Goal: Transaction & Acquisition: Purchase product/service

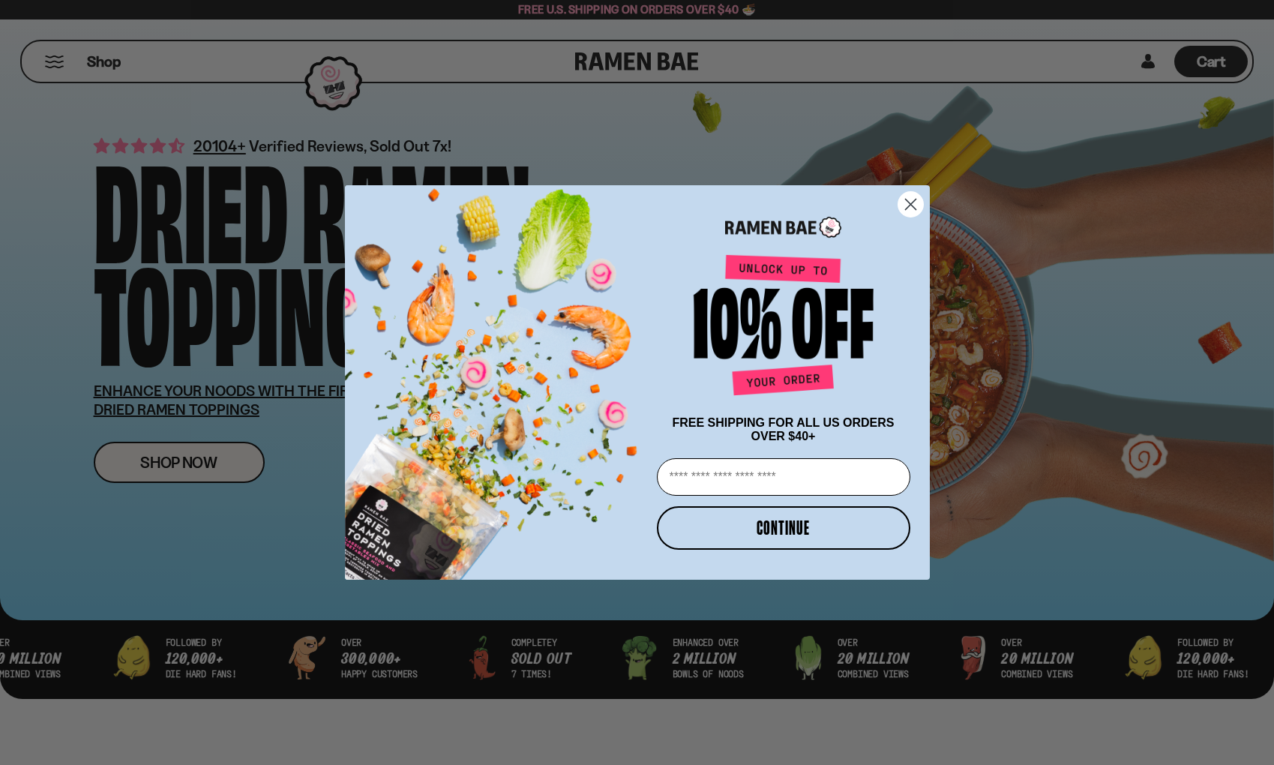
click at [753, 479] on input "Email" at bounding box center [783, 476] width 253 height 37
type input "**********"
click at [801, 547] on button "CONTINUE" at bounding box center [783, 527] width 253 height 43
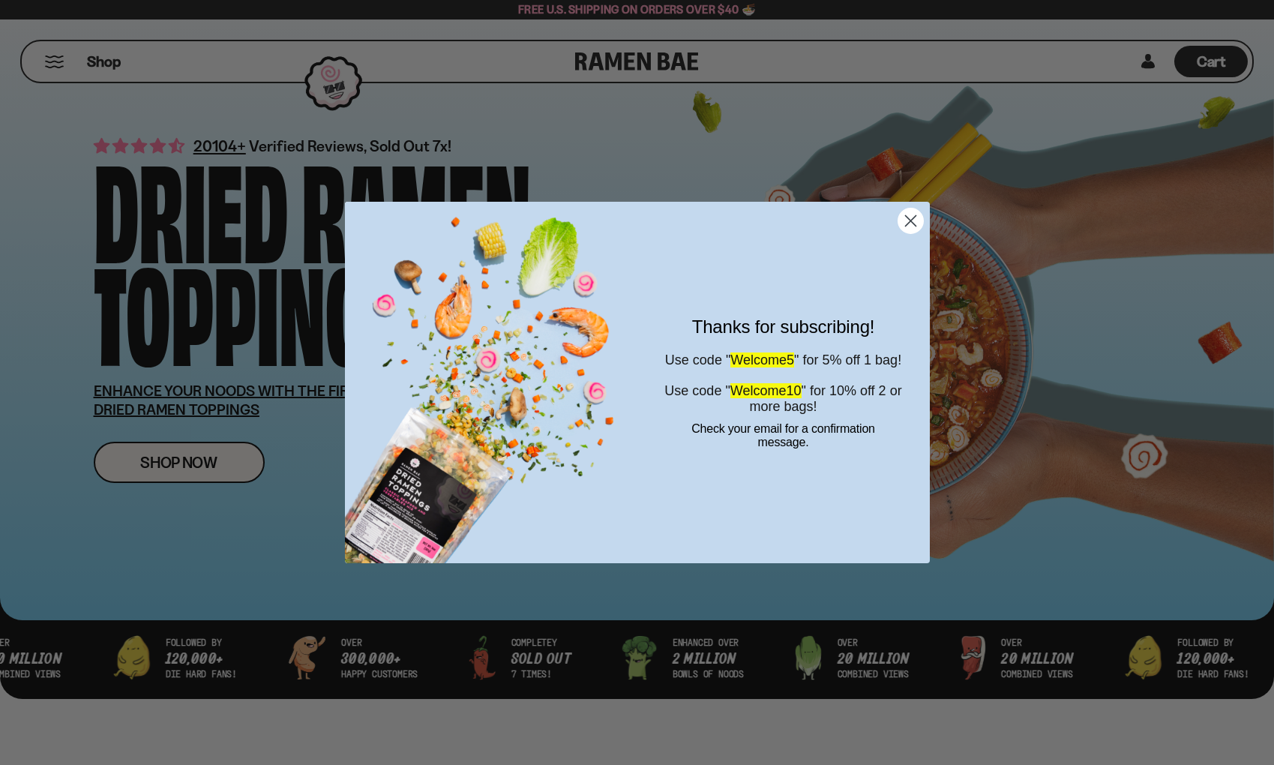
click at [911, 222] on icon "Close dialog" at bounding box center [910, 220] width 10 height 10
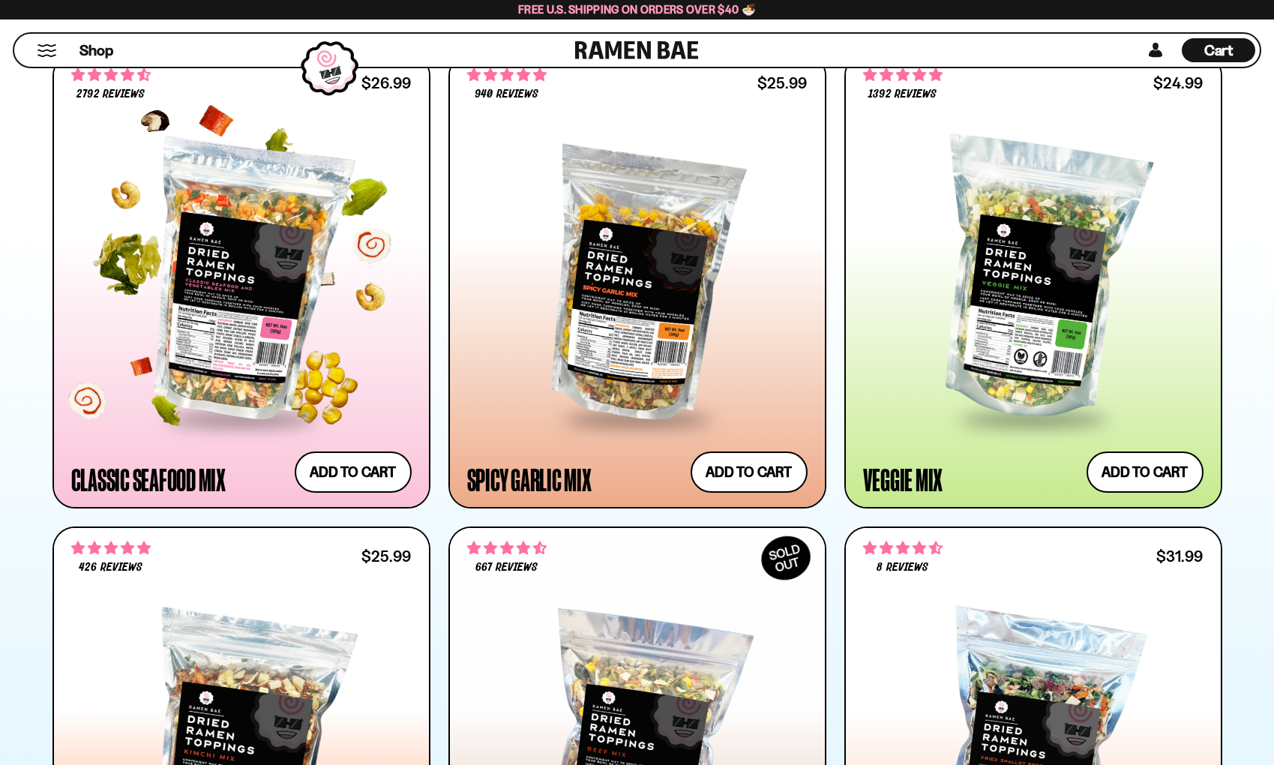
scroll to position [840, 0]
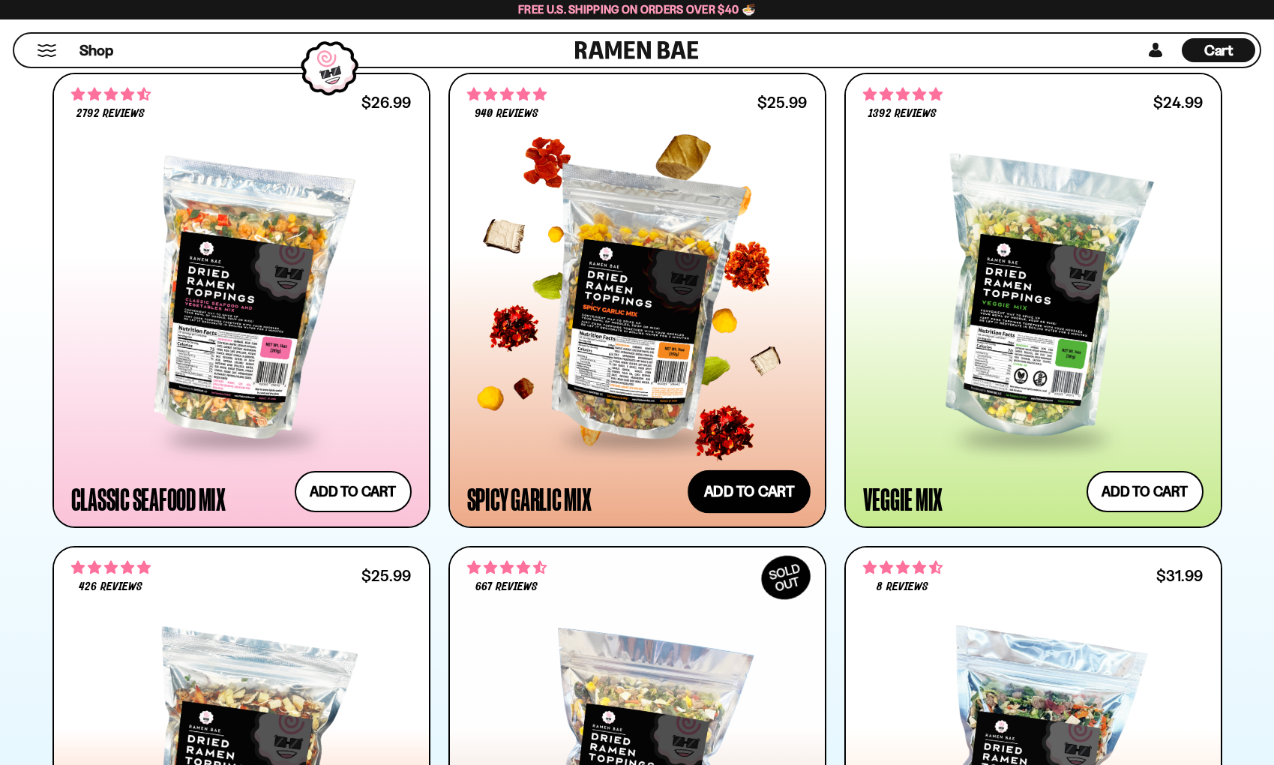
click at [753, 488] on button "Add to cart Add — Regular price $25.99 Regular price Sale price $25.99 Unit pri…" at bounding box center [748, 490] width 123 height 43
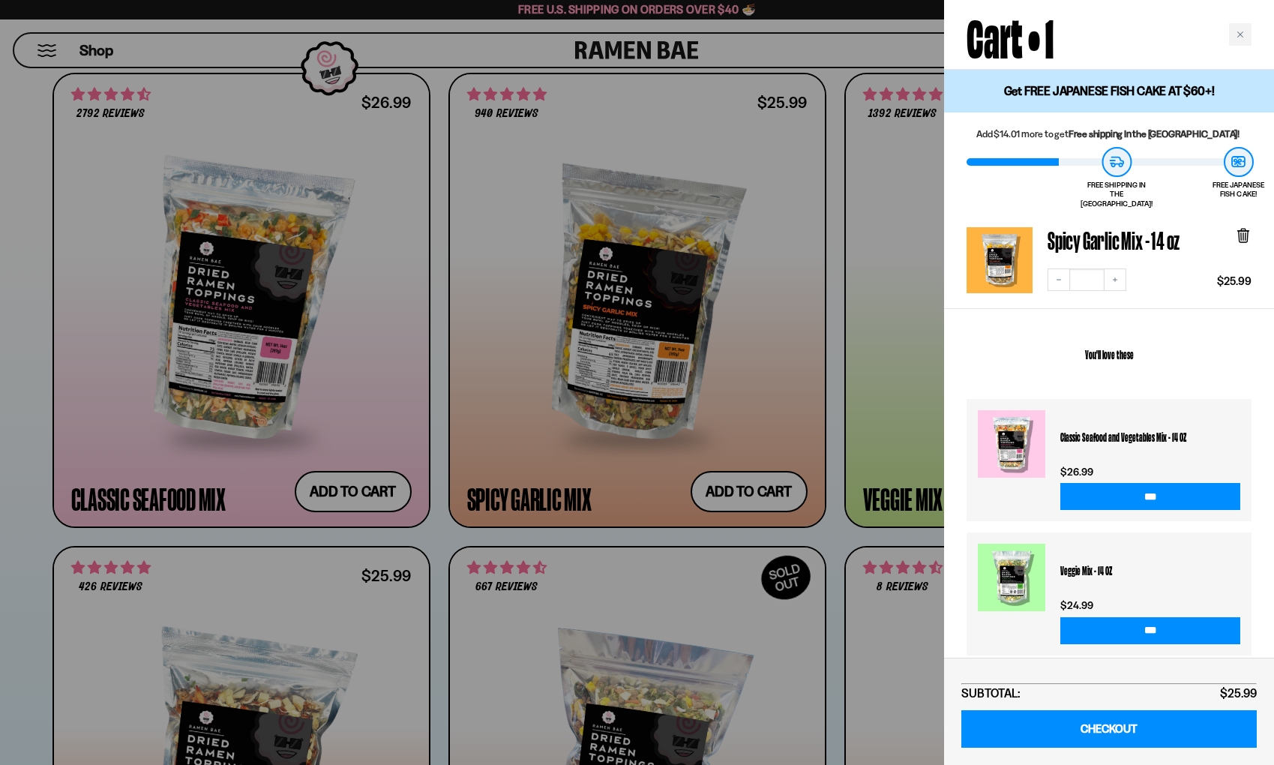
click at [820, 72] on div at bounding box center [637, 382] width 1274 height 765
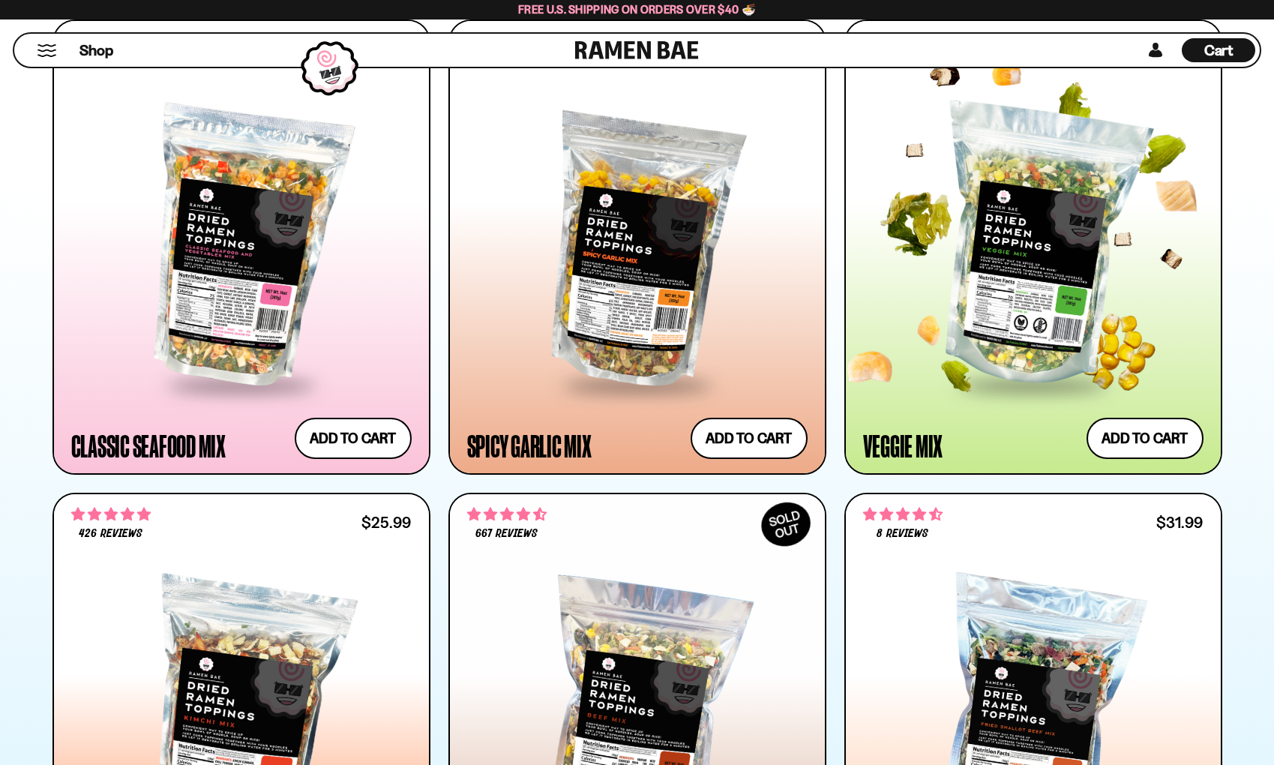
scroll to position [896, 0]
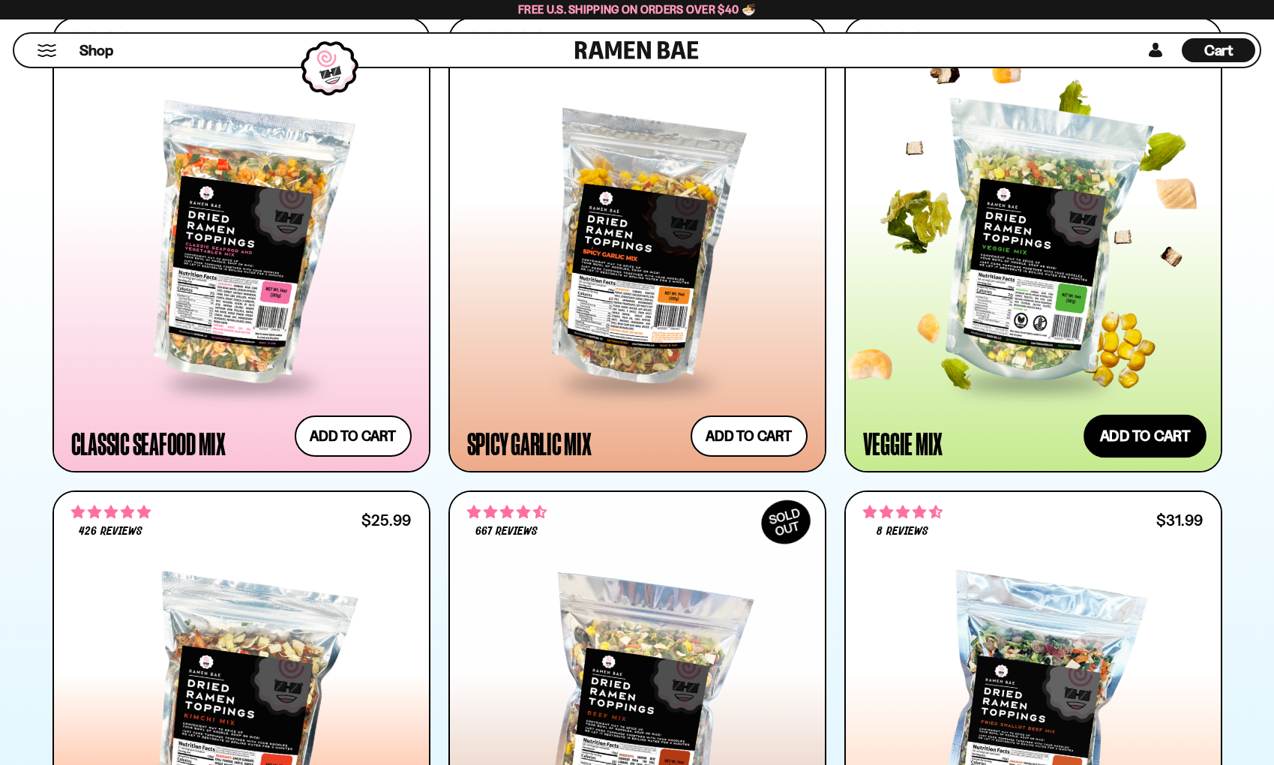
click at [1154, 446] on button "Add to cart Add — Regular price $24.99 Regular price Sale price $24.99 Unit pri…" at bounding box center [1144, 435] width 123 height 43
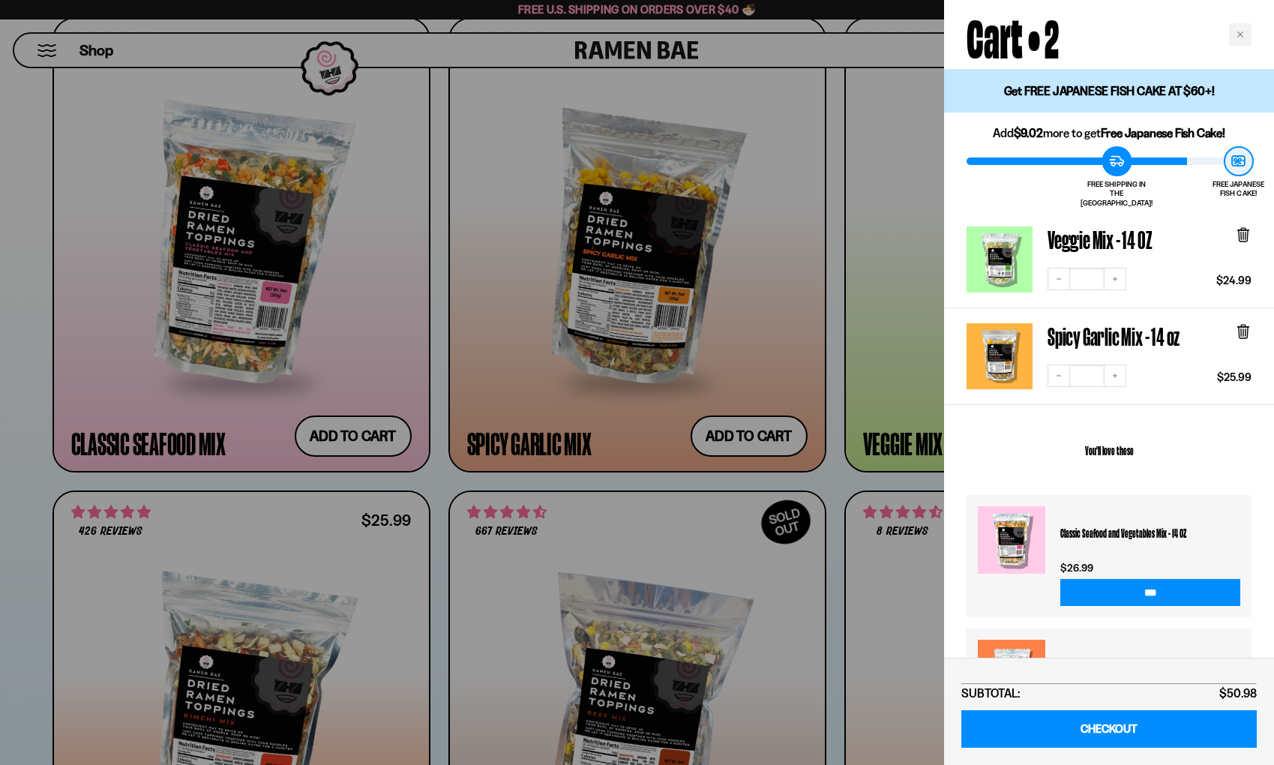
drag, startPoint x: 840, startPoint y: 225, endPoint x: 830, endPoint y: 226, distance: 10.5
click at [840, 225] on div at bounding box center [637, 382] width 1274 height 765
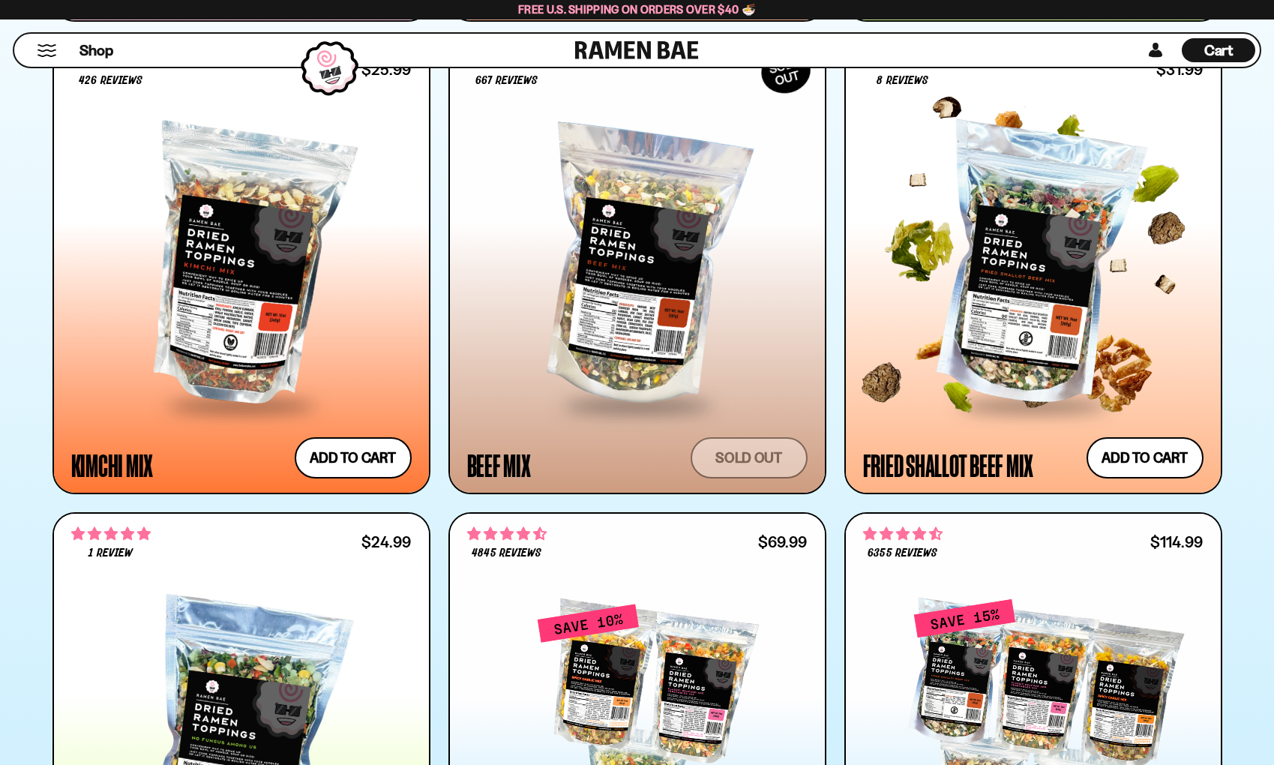
scroll to position [1349, 0]
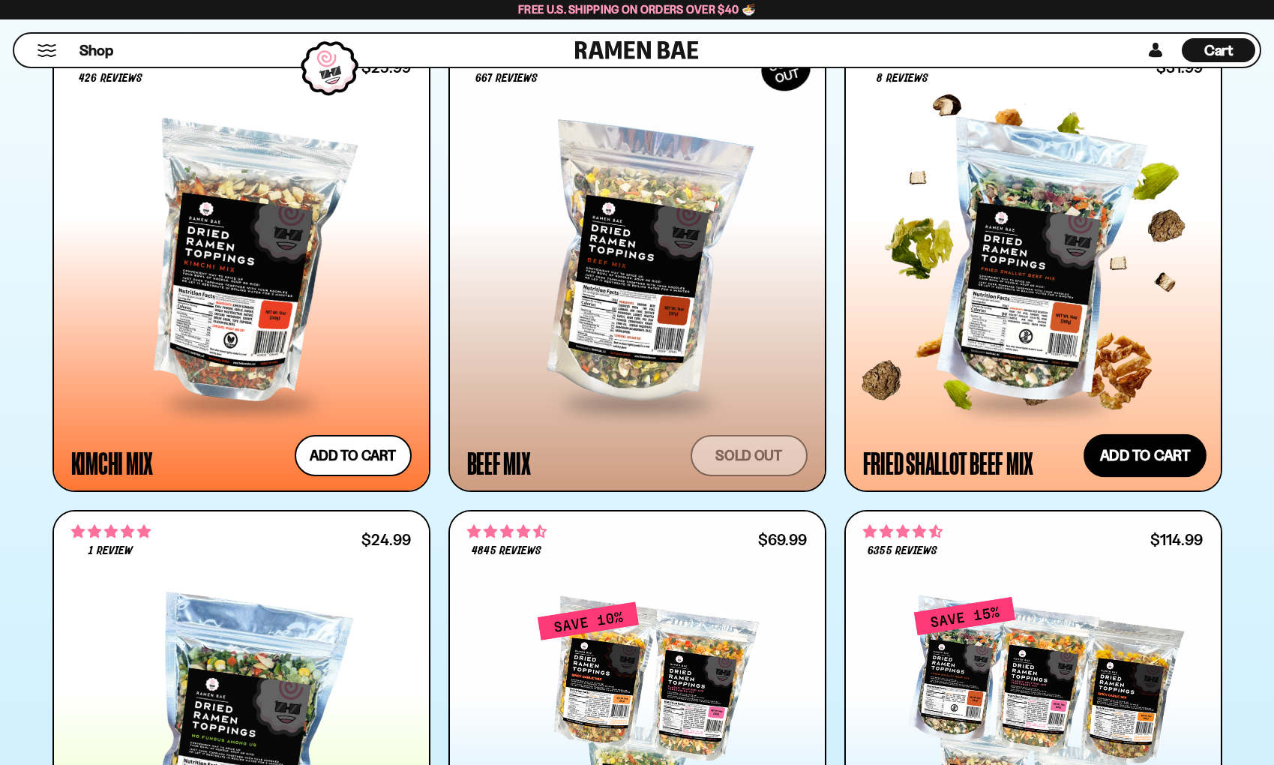
click at [1160, 451] on button "Add to cart Add — Regular price $31.99 Regular price Sale price $31.99 Unit pri…" at bounding box center [1144, 455] width 123 height 43
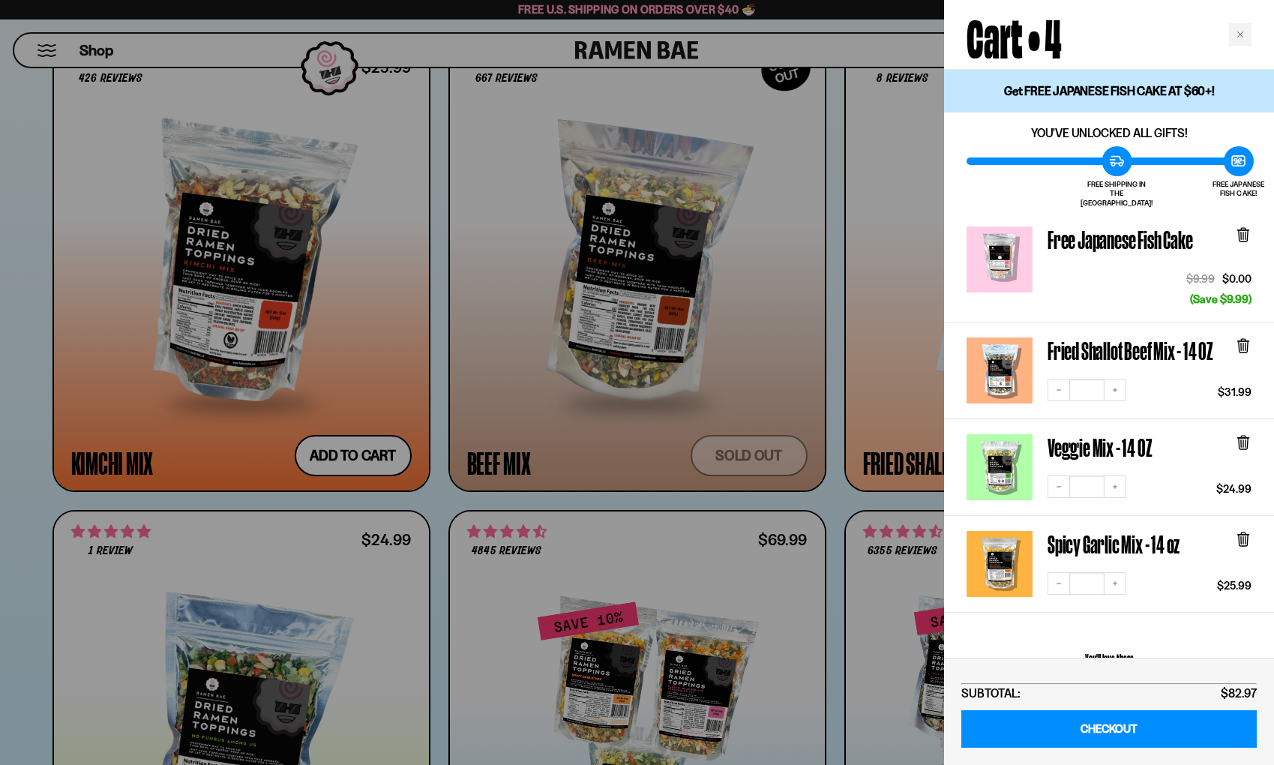
click at [825, 499] on div at bounding box center [637, 382] width 1274 height 765
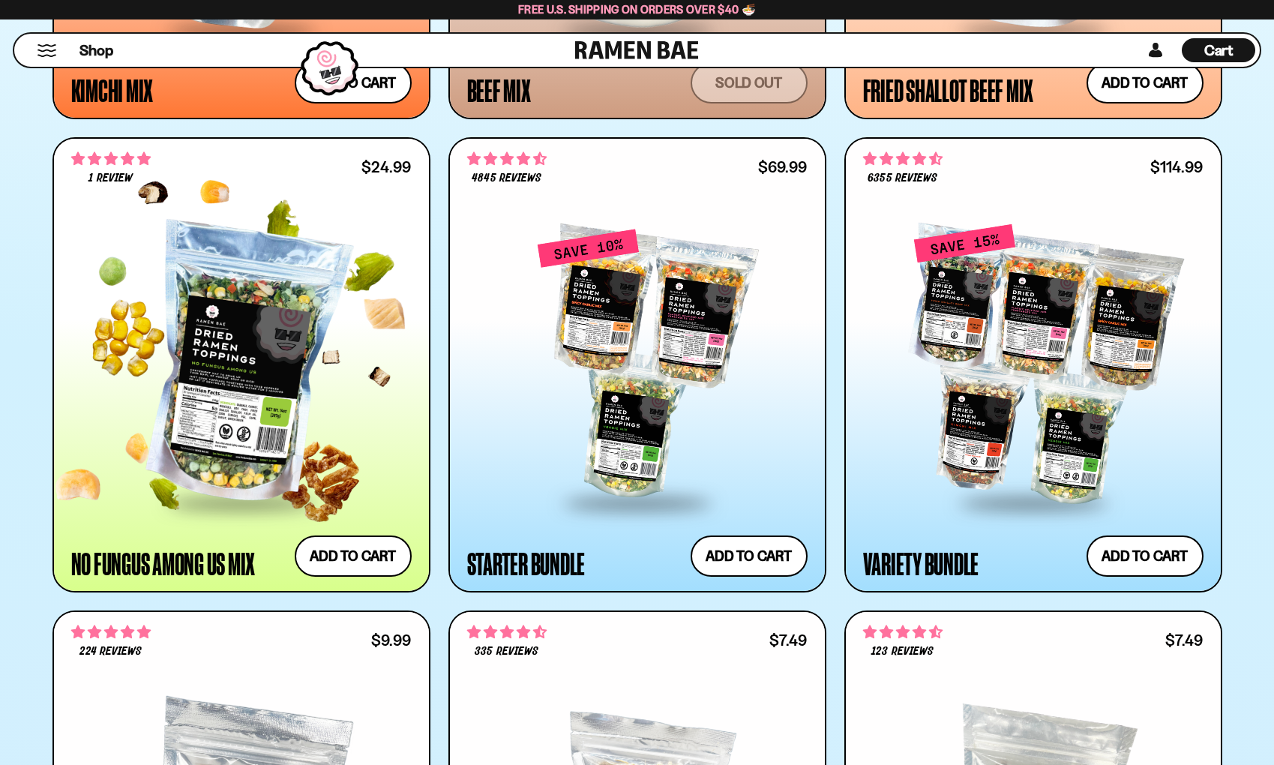
scroll to position [1725, 0]
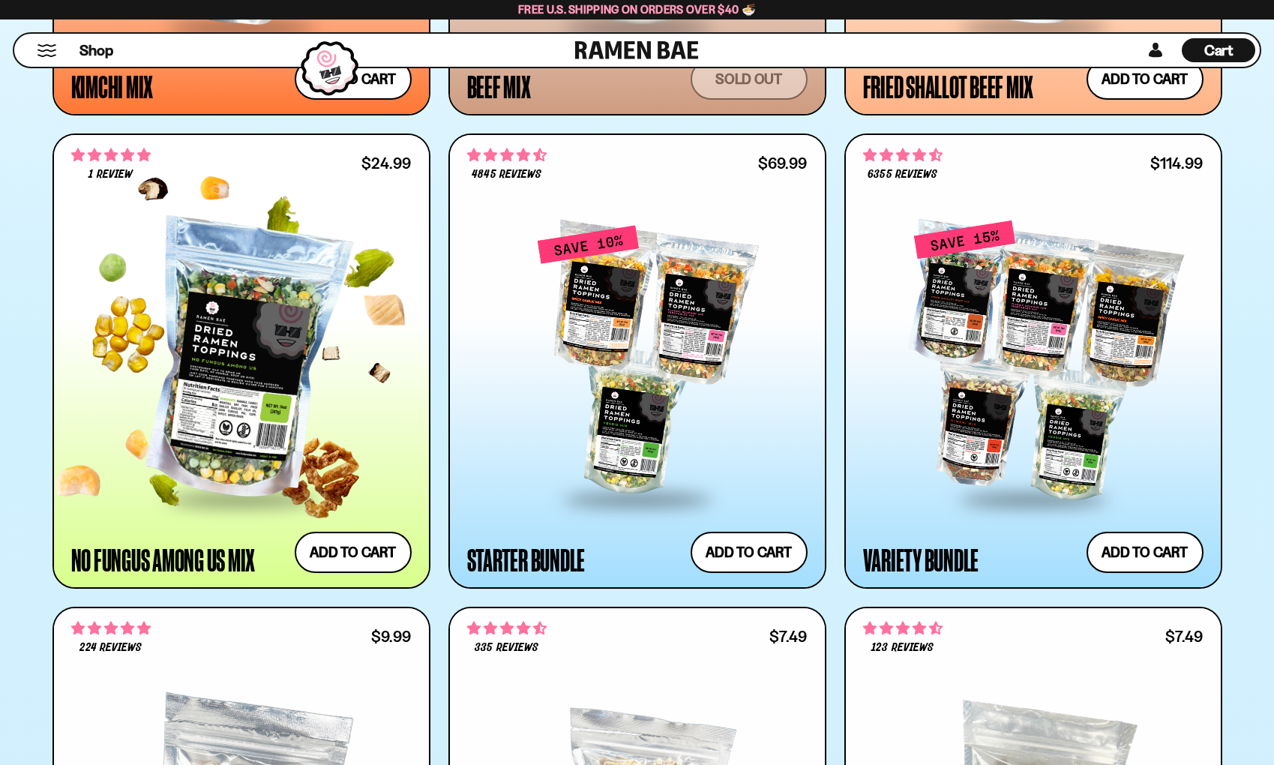
click at [267, 352] on div at bounding box center [241, 360] width 340 height 273
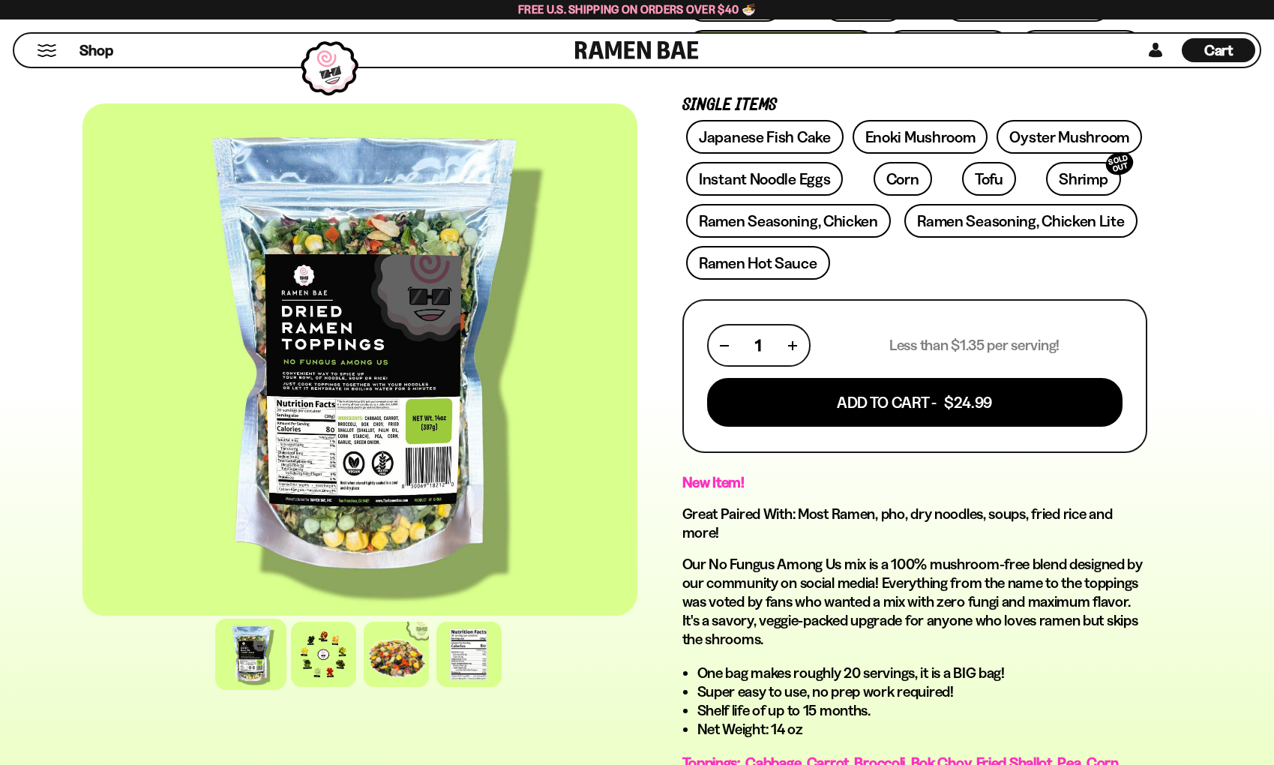
scroll to position [388, 0]
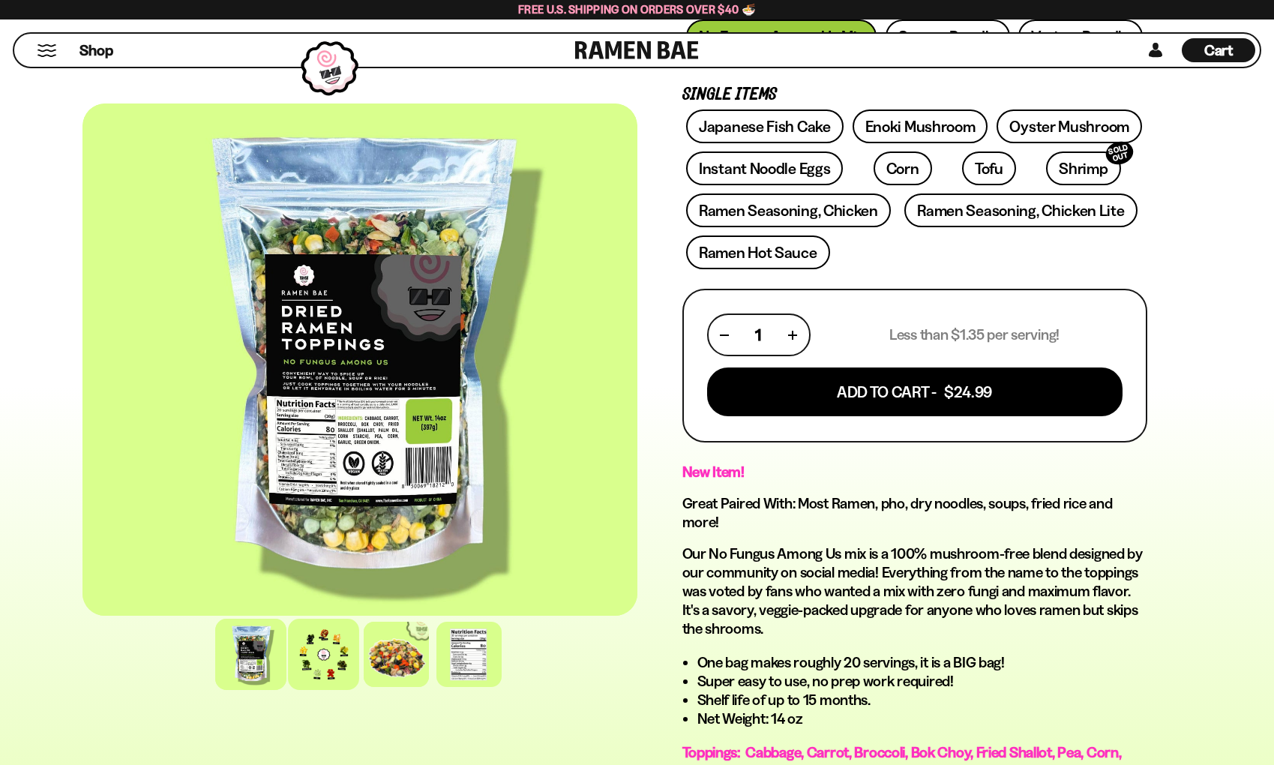
click at [323, 660] on div at bounding box center [323, 653] width 71 height 71
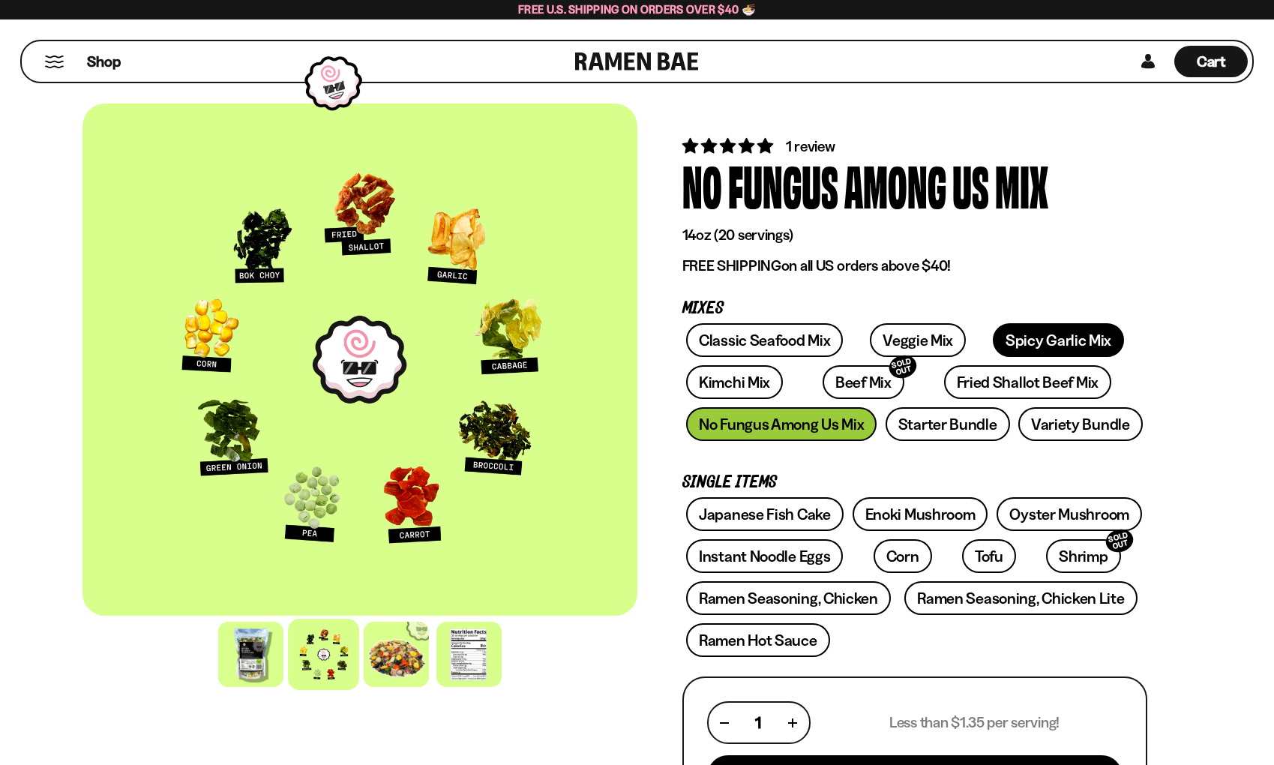
scroll to position [0, 0]
click at [879, 335] on link "Veggie Mix" at bounding box center [918, 340] width 96 height 34
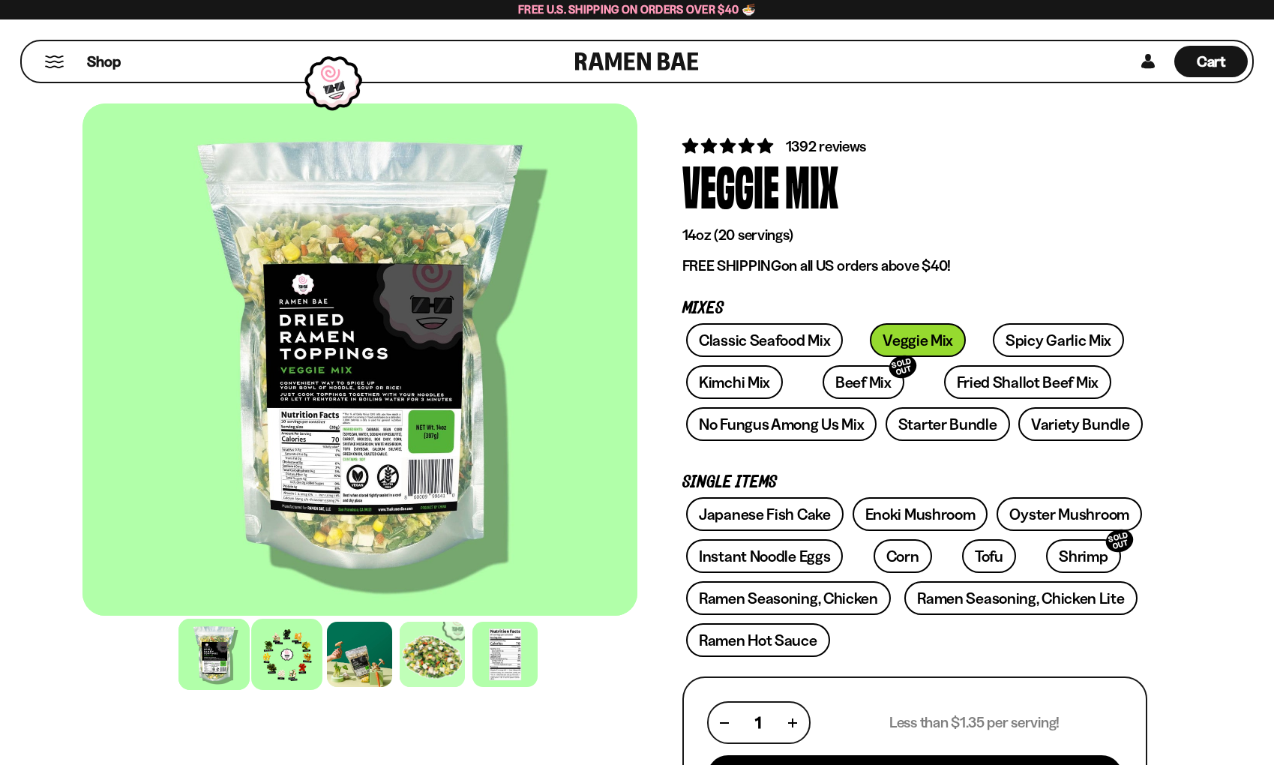
click at [306, 650] on div at bounding box center [286, 653] width 71 height 71
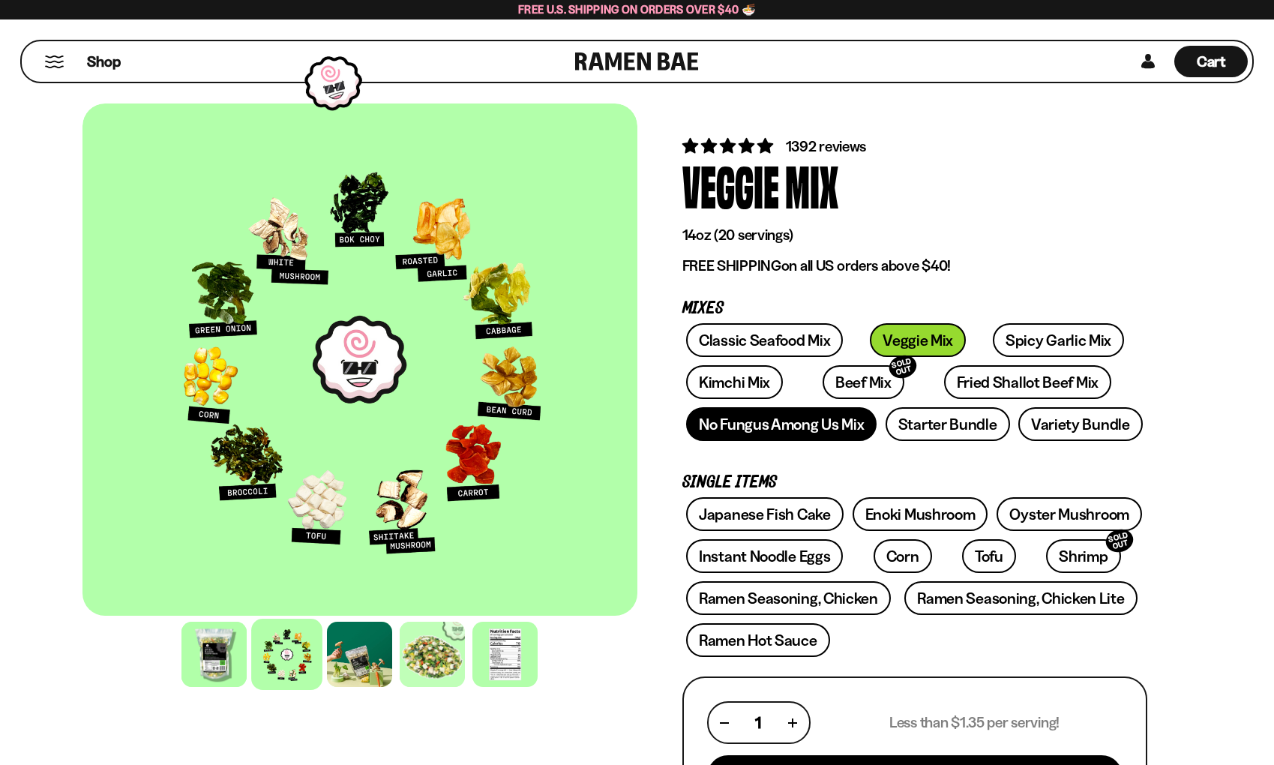
click at [747, 421] on link "No Fungus Among Us Mix" at bounding box center [781, 424] width 190 height 34
click at [97, 58] on span "Shop" at bounding box center [103, 61] width 37 height 22
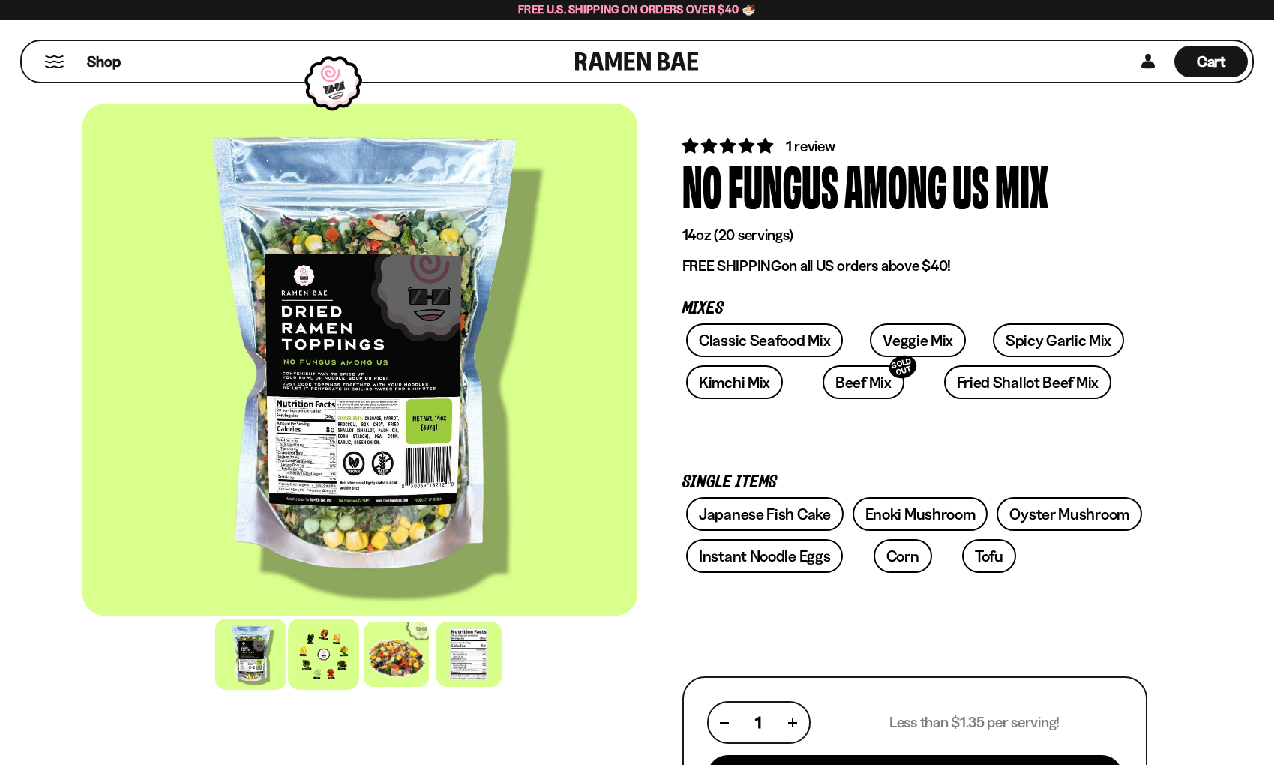
click at [315, 659] on div at bounding box center [323, 653] width 71 height 71
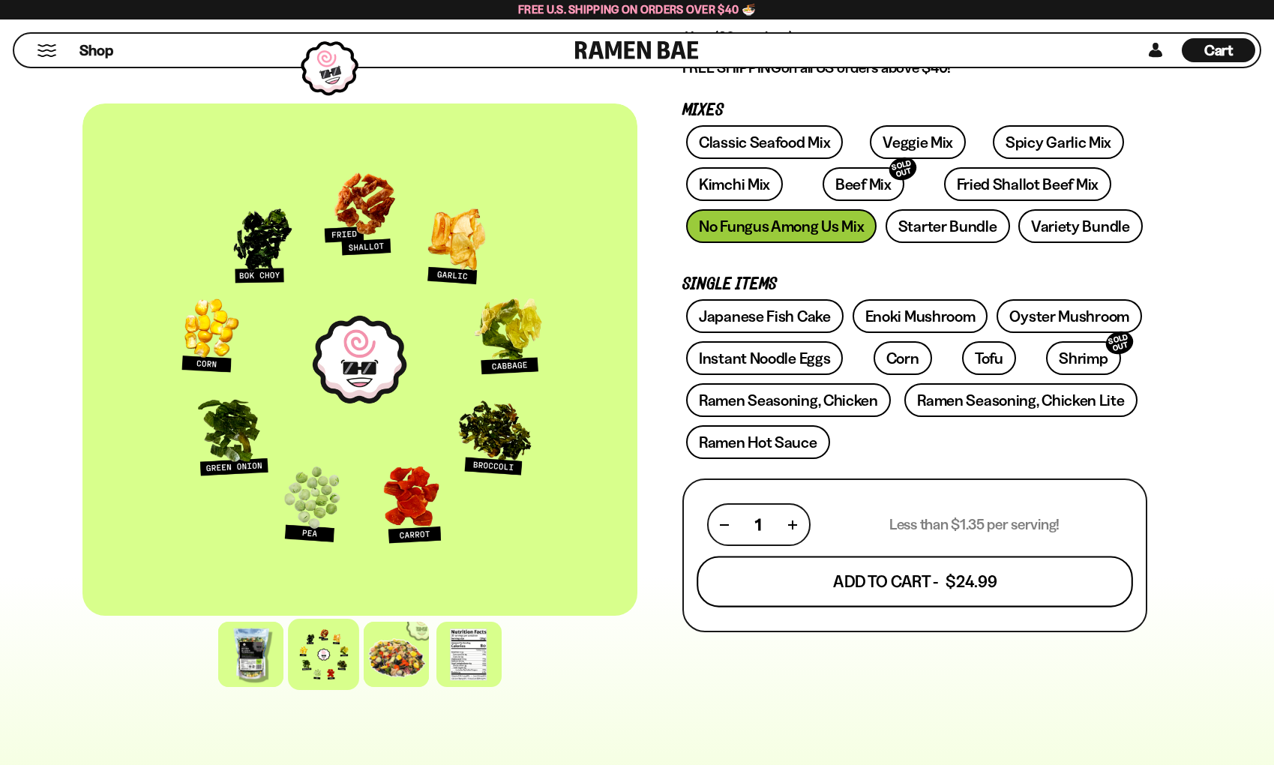
scroll to position [207, 0]
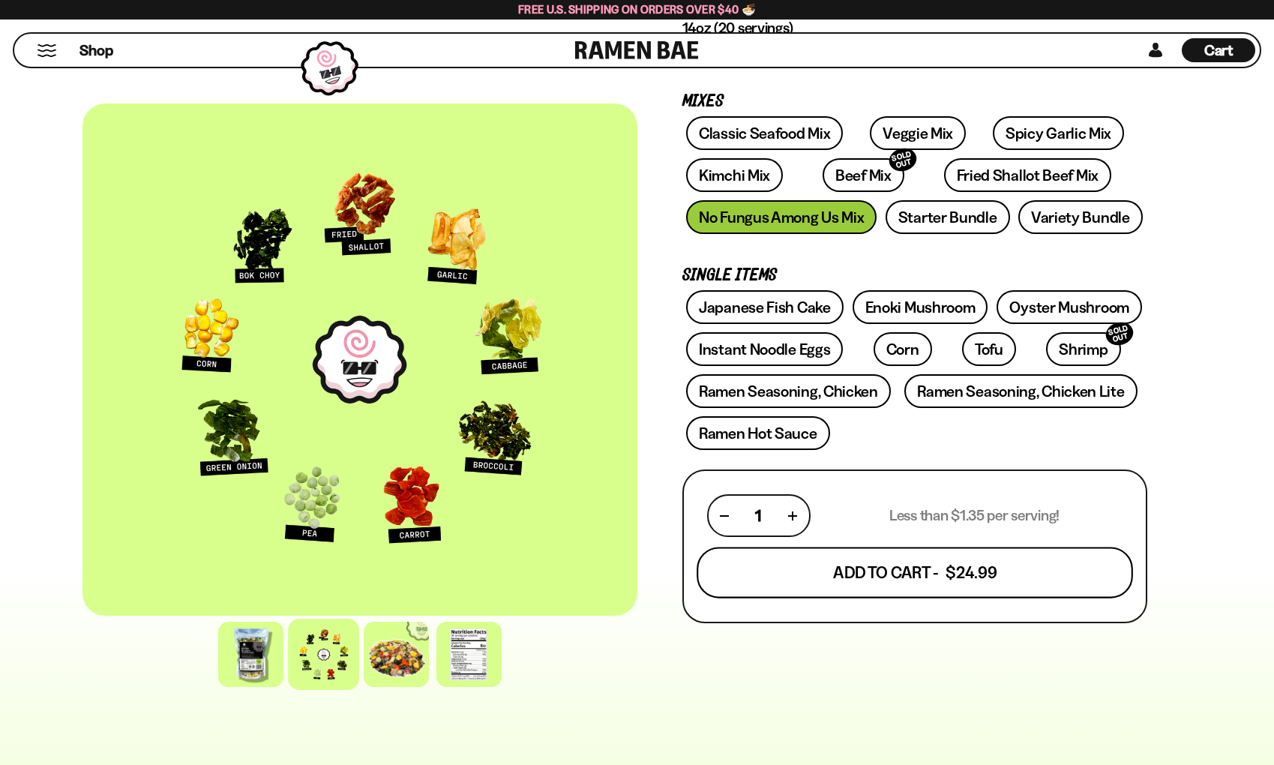
click at [912, 577] on button "Add To Cart - $24.99" at bounding box center [914, 572] width 436 height 51
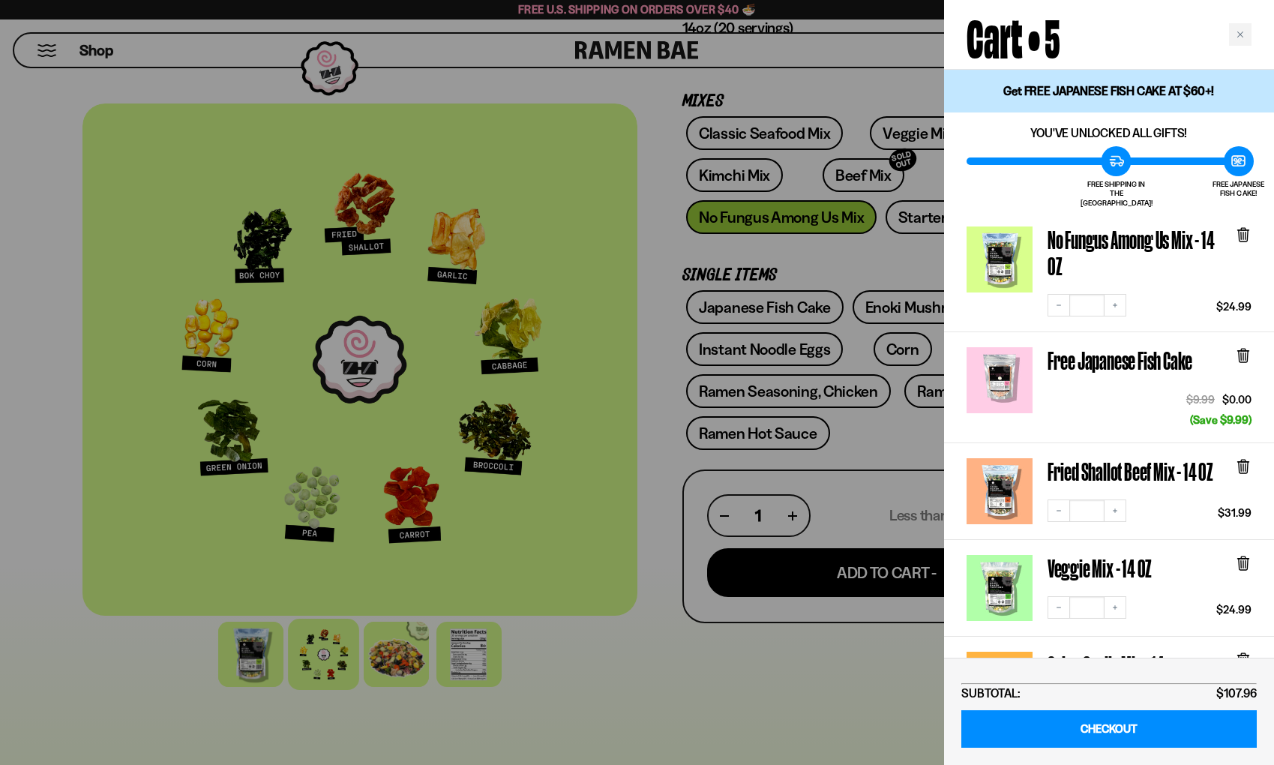
click at [667, 430] on div at bounding box center [637, 382] width 1274 height 765
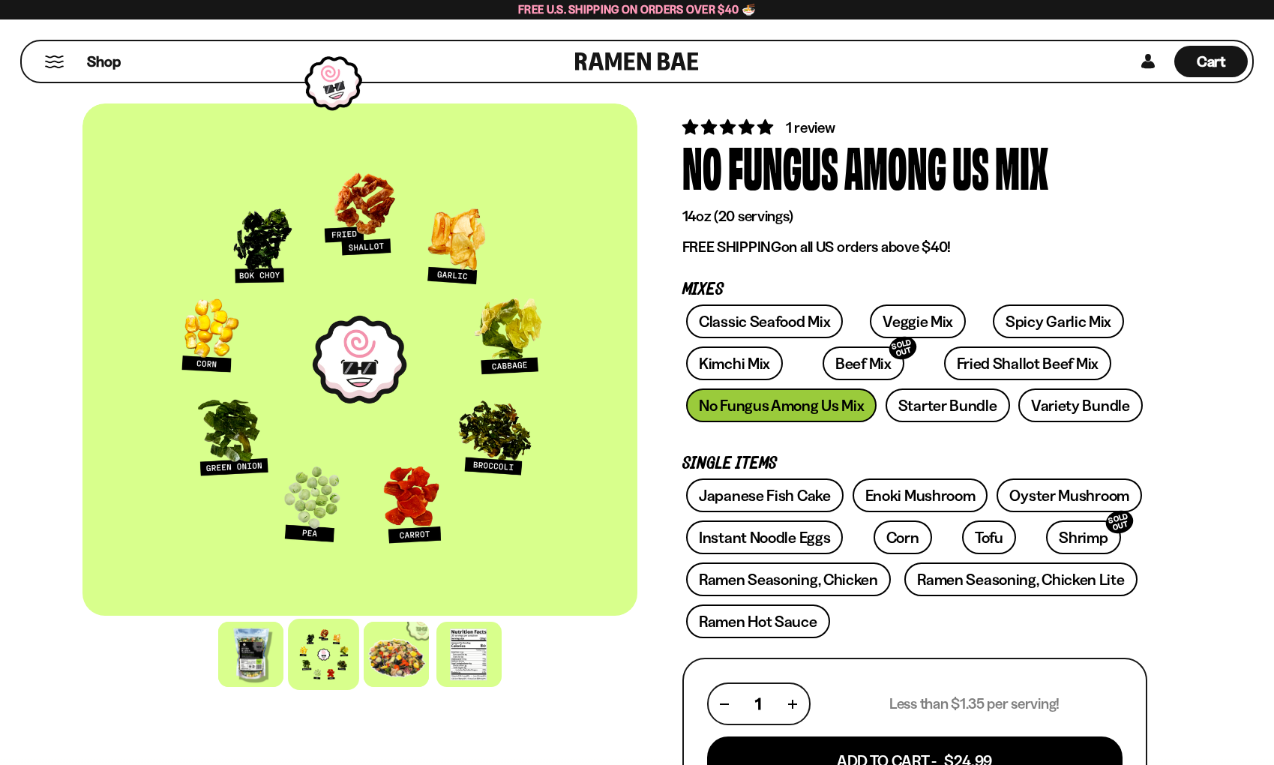
scroll to position [21, 0]
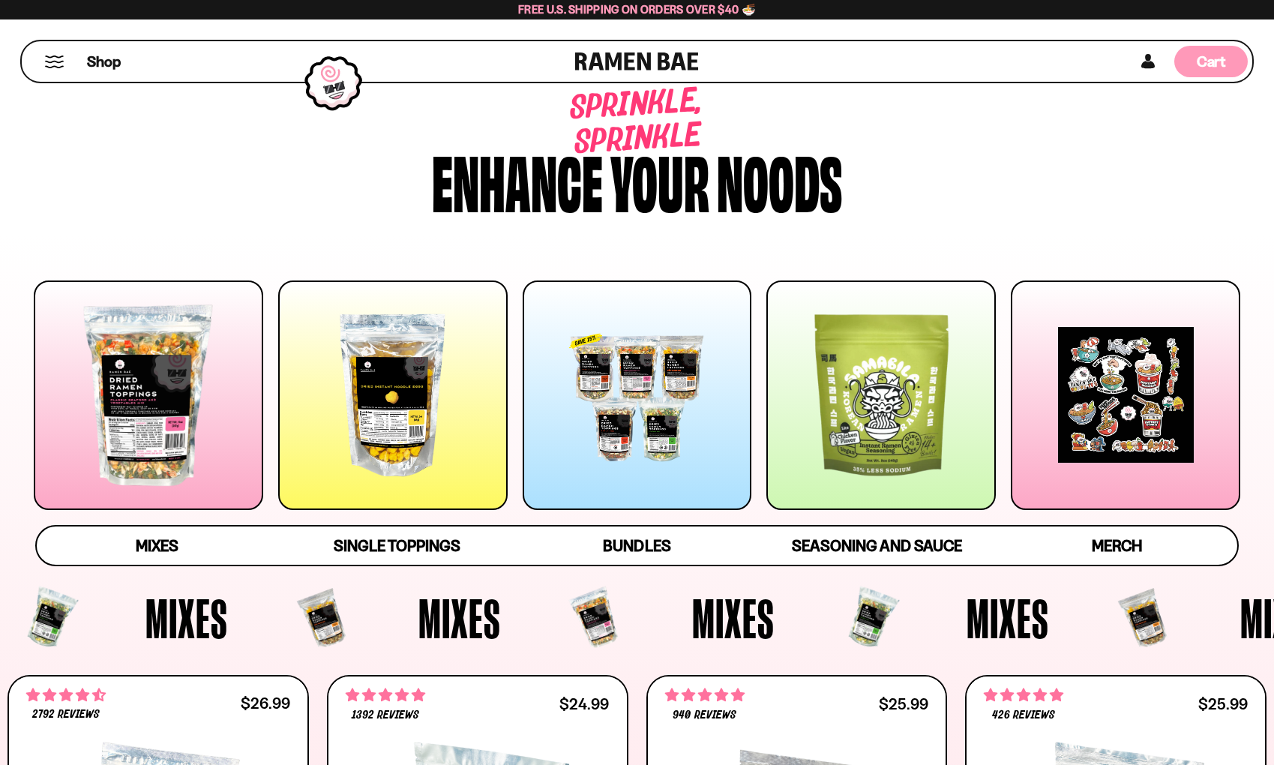
click at [1214, 61] on span "Cart" at bounding box center [1210, 61] width 29 height 18
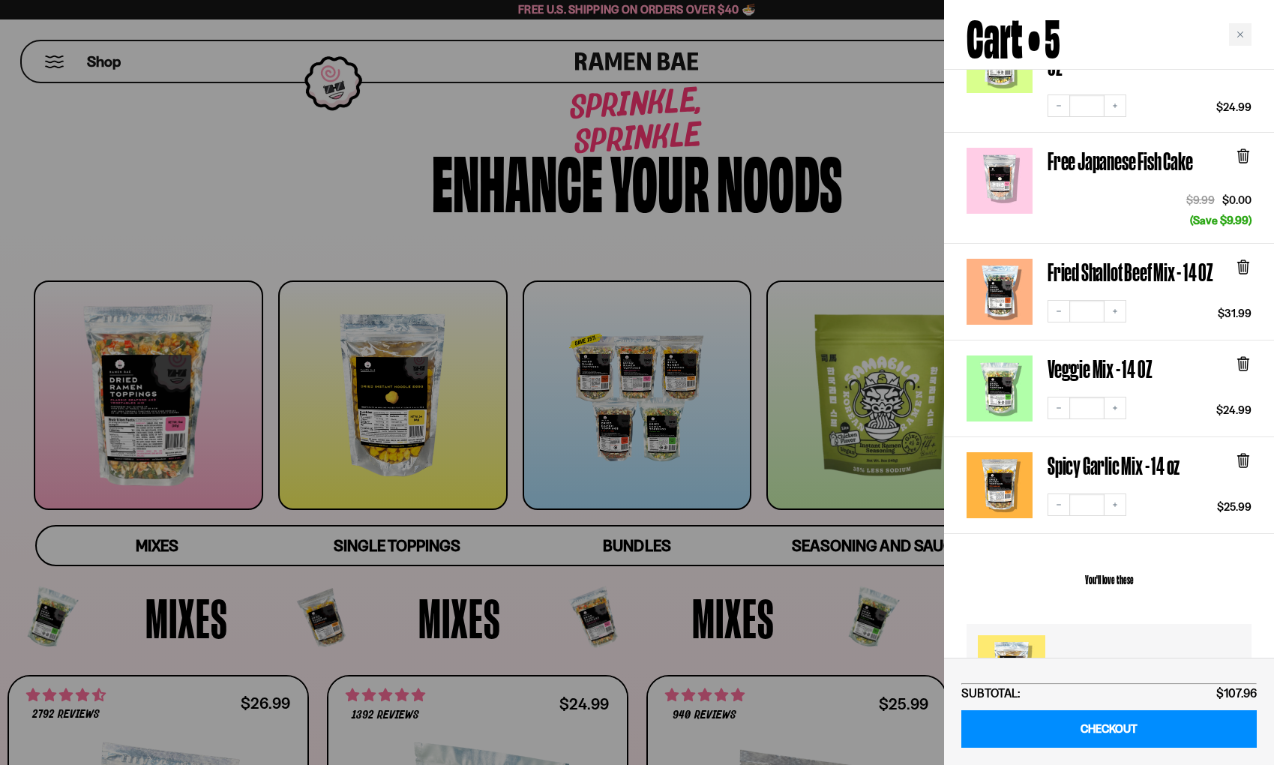
scroll to position [200, 0]
click at [1244, 358] on icon at bounding box center [1242, 363] width 9 height 11
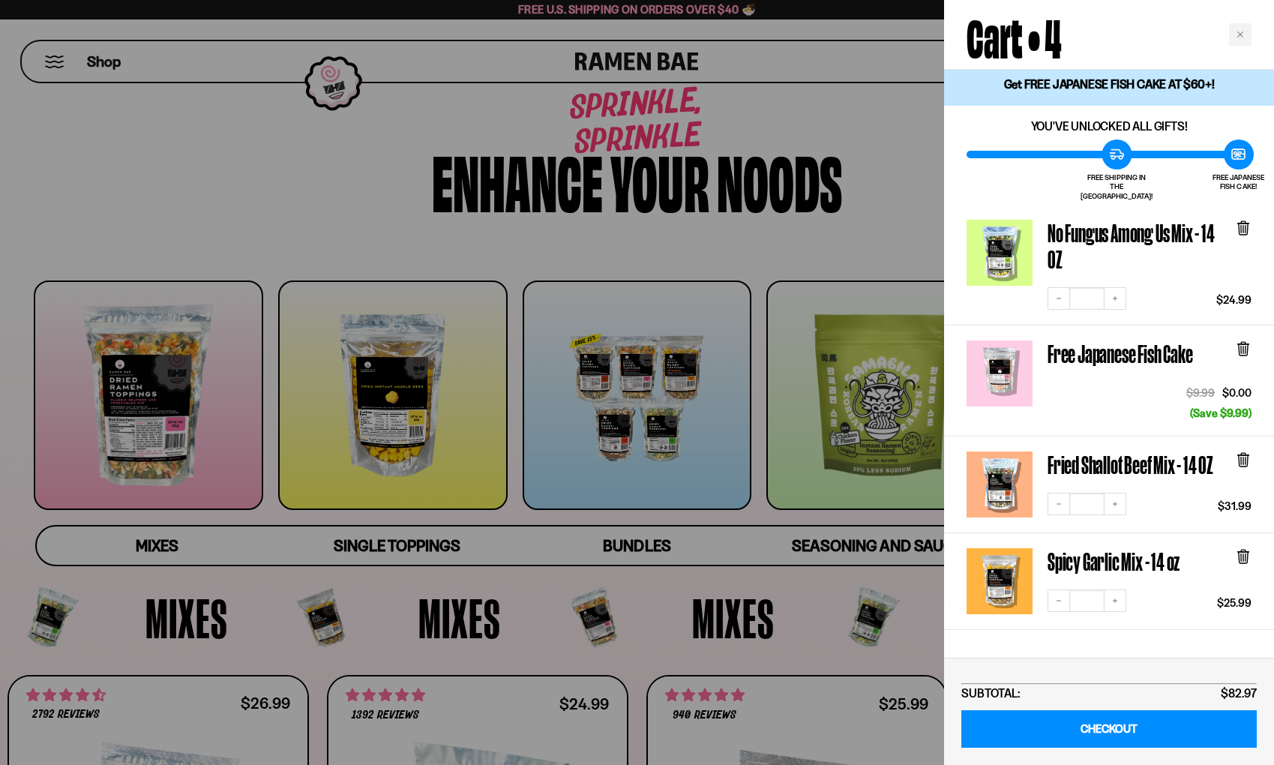
scroll to position [5, 0]
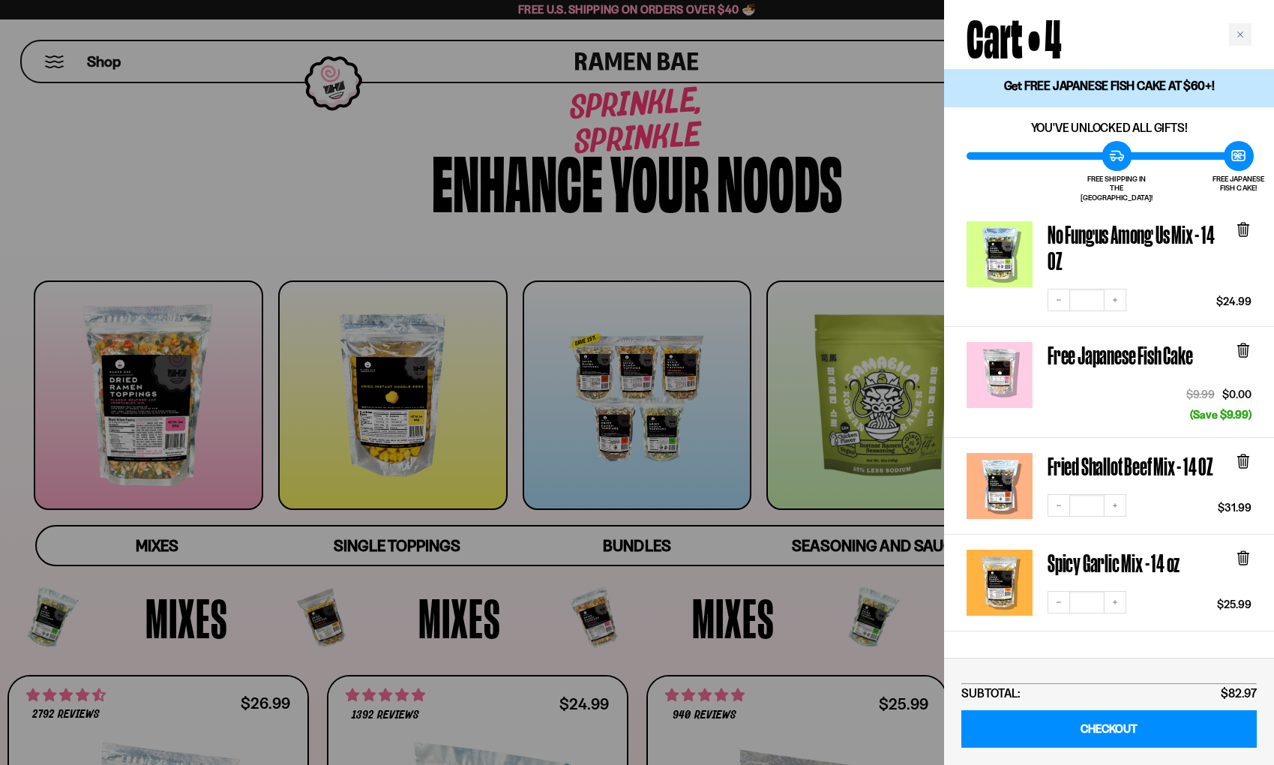
click at [636, 229] on div at bounding box center [637, 382] width 1274 height 765
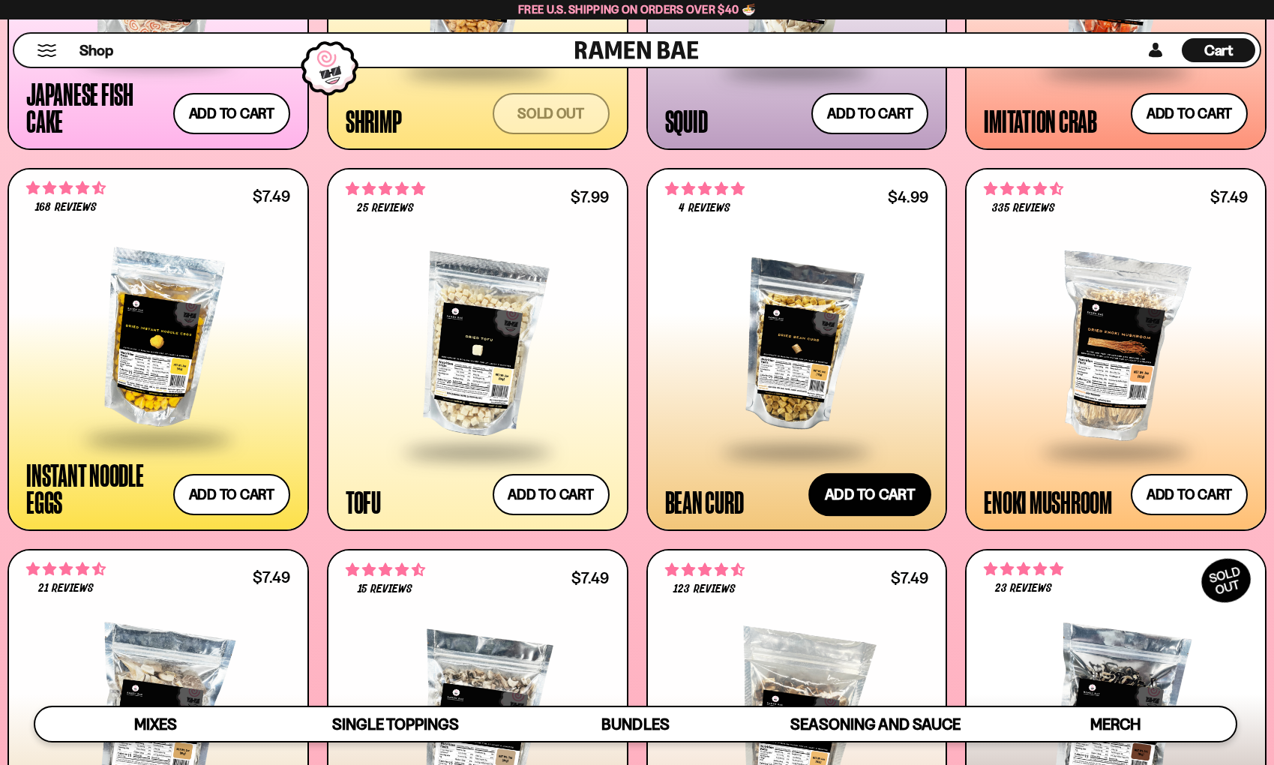
scroll to position [1765, 0]
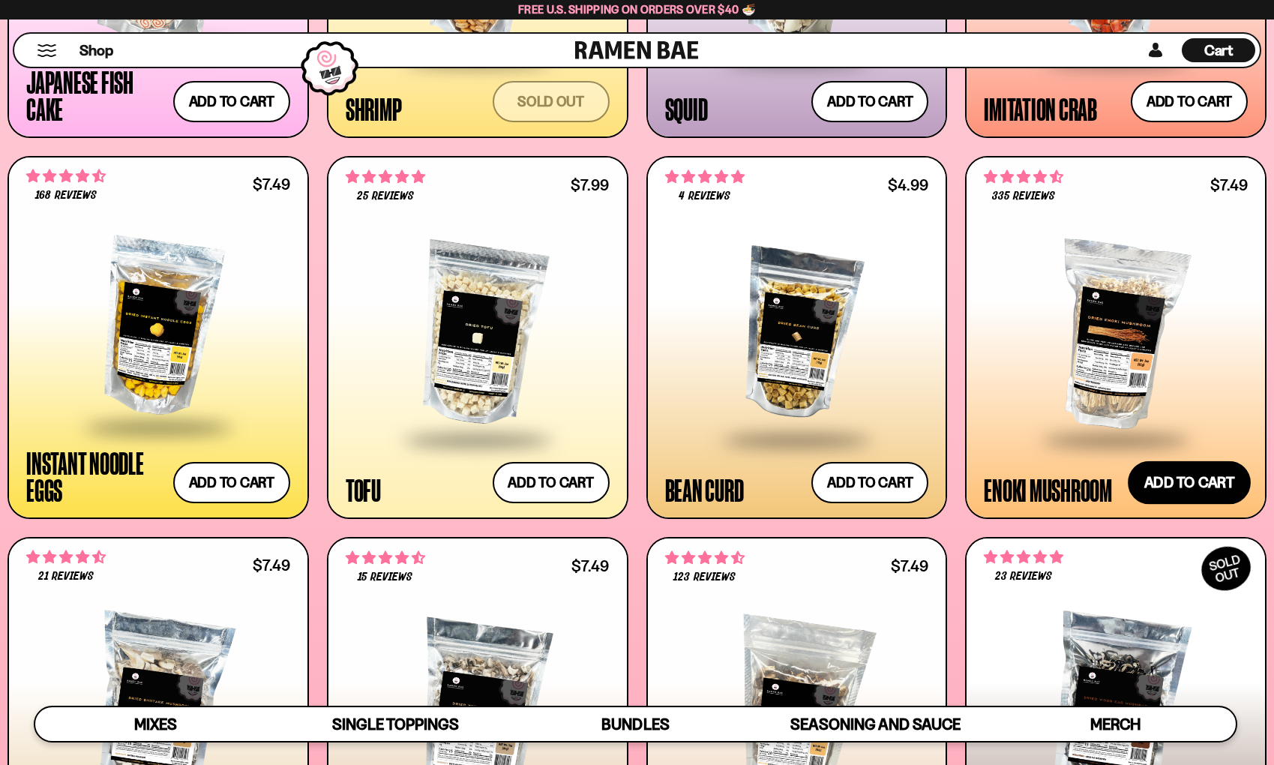
click at [1184, 476] on button "Add to cart Add — Regular price $7.49 Regular price Sale price $7.49 Unit price…" at bounding box center [1188, 482] width 123 height 43
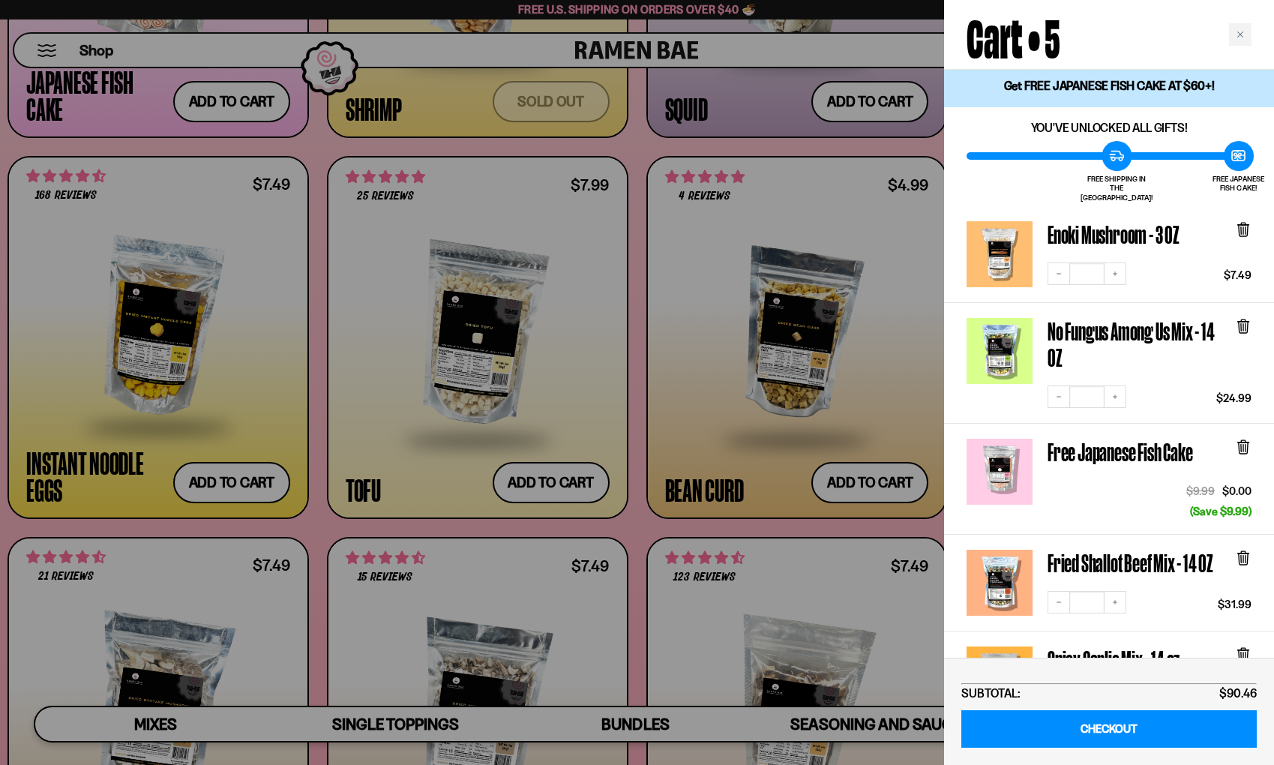
click at [569, 430] on div at bounding box center [637, 382] width 1274 height 765
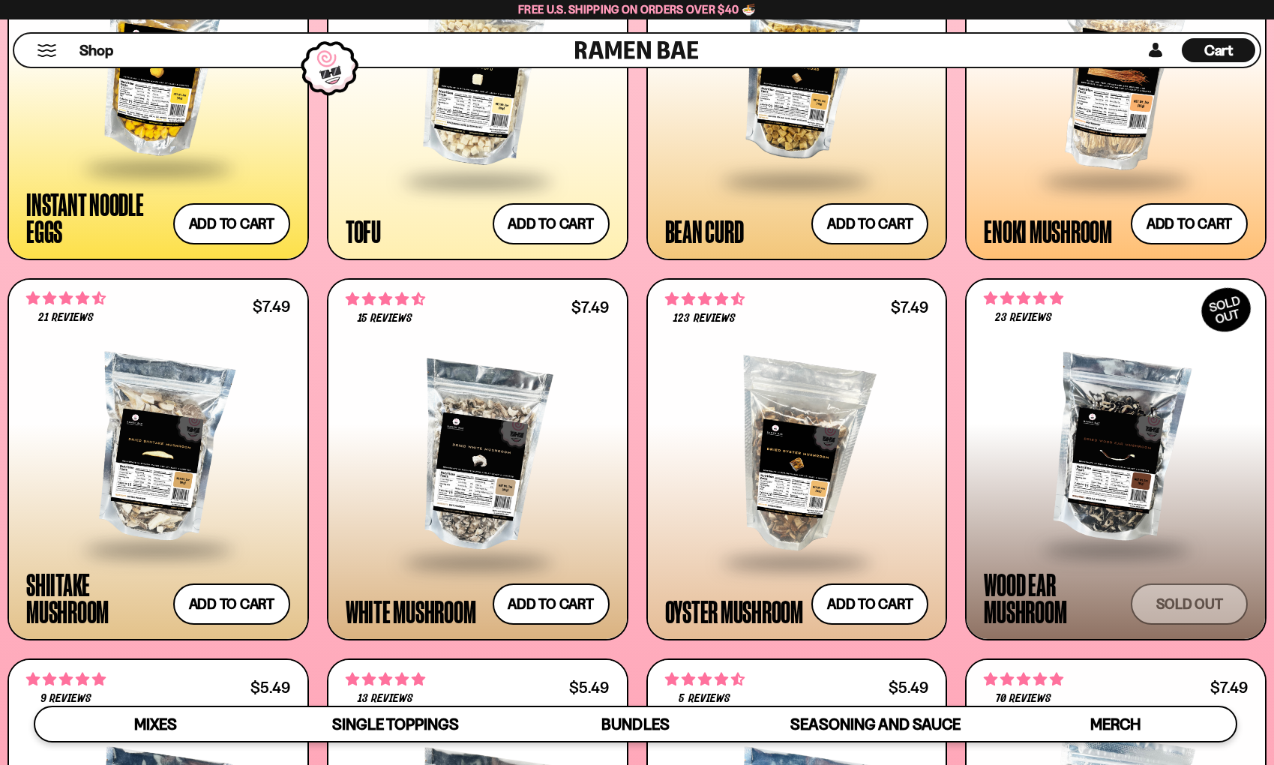
scroll to position [2032, 0]
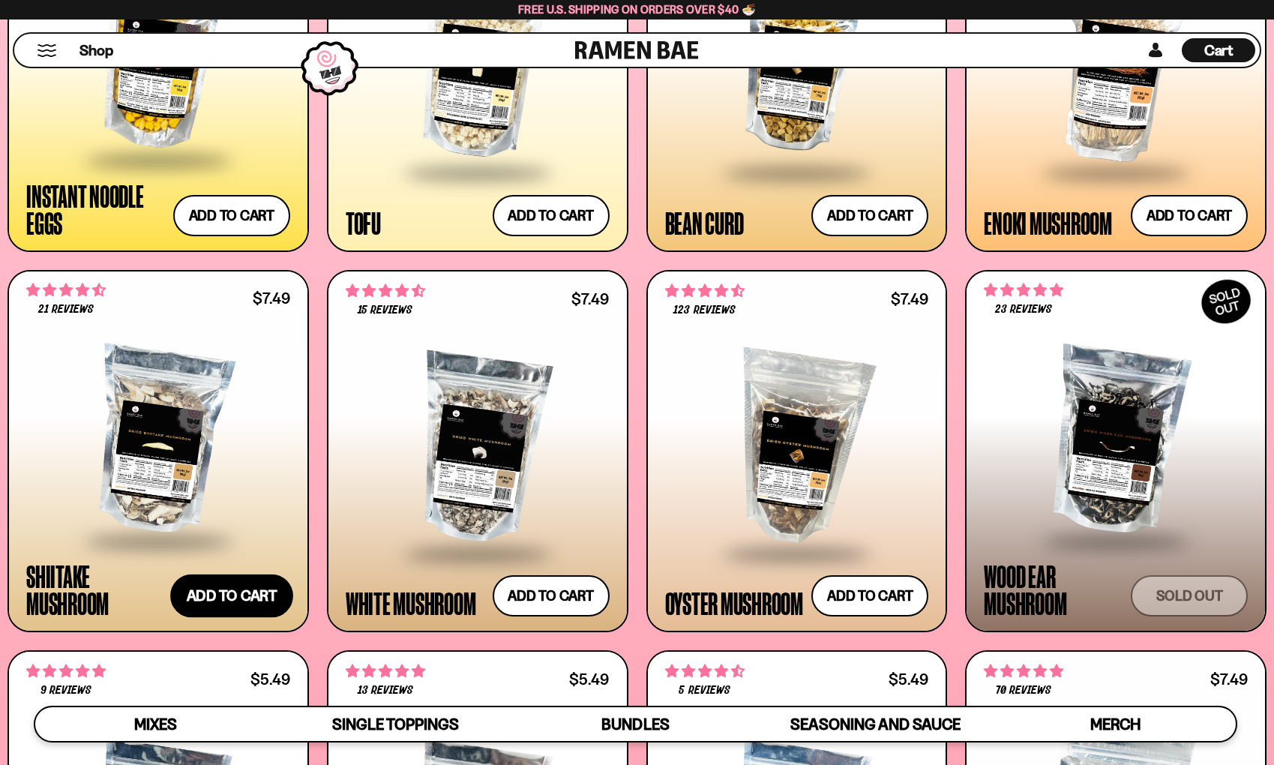
click at [232, 585] on button "Add to cart Add — Regular price $7.49 Regular price Sale price $7.49 Unit price…" at bounding box center [231, 595] width 123 height 43
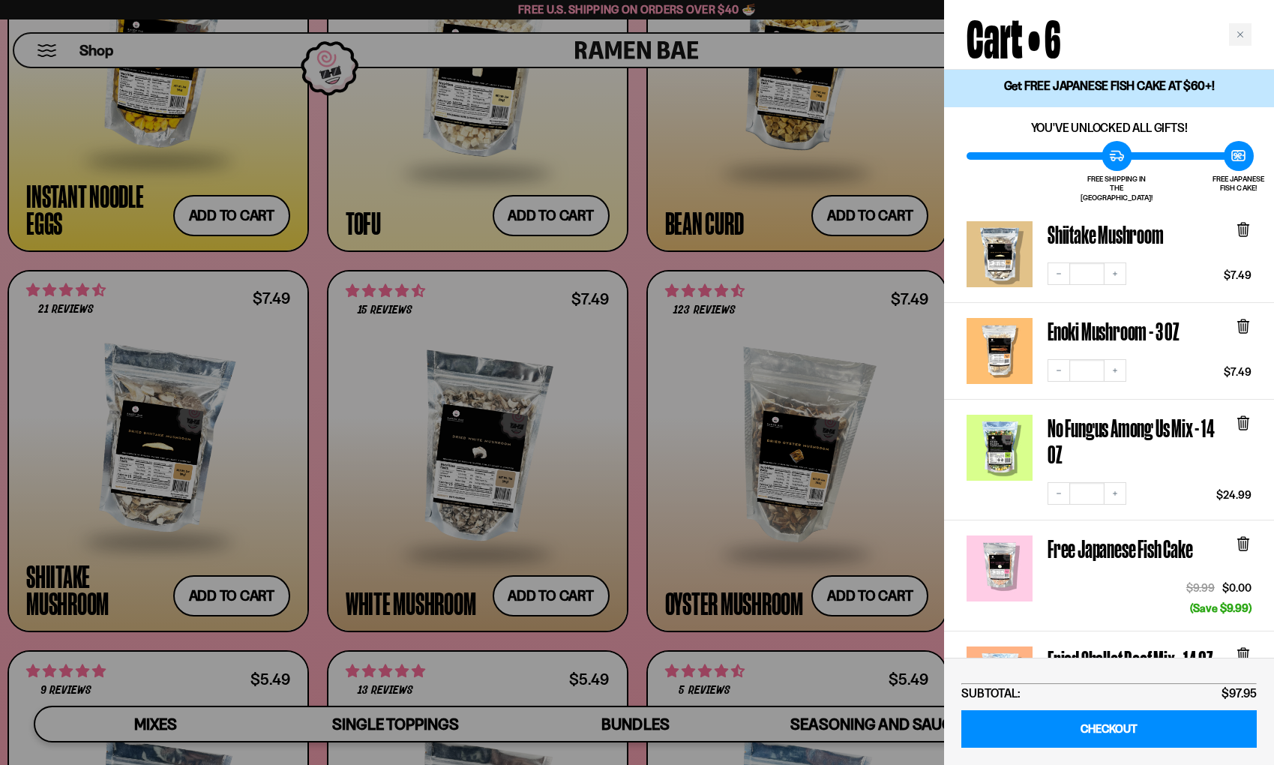
click at [318, 358] on div at bounding box center [637, 382] width 1274 height 765
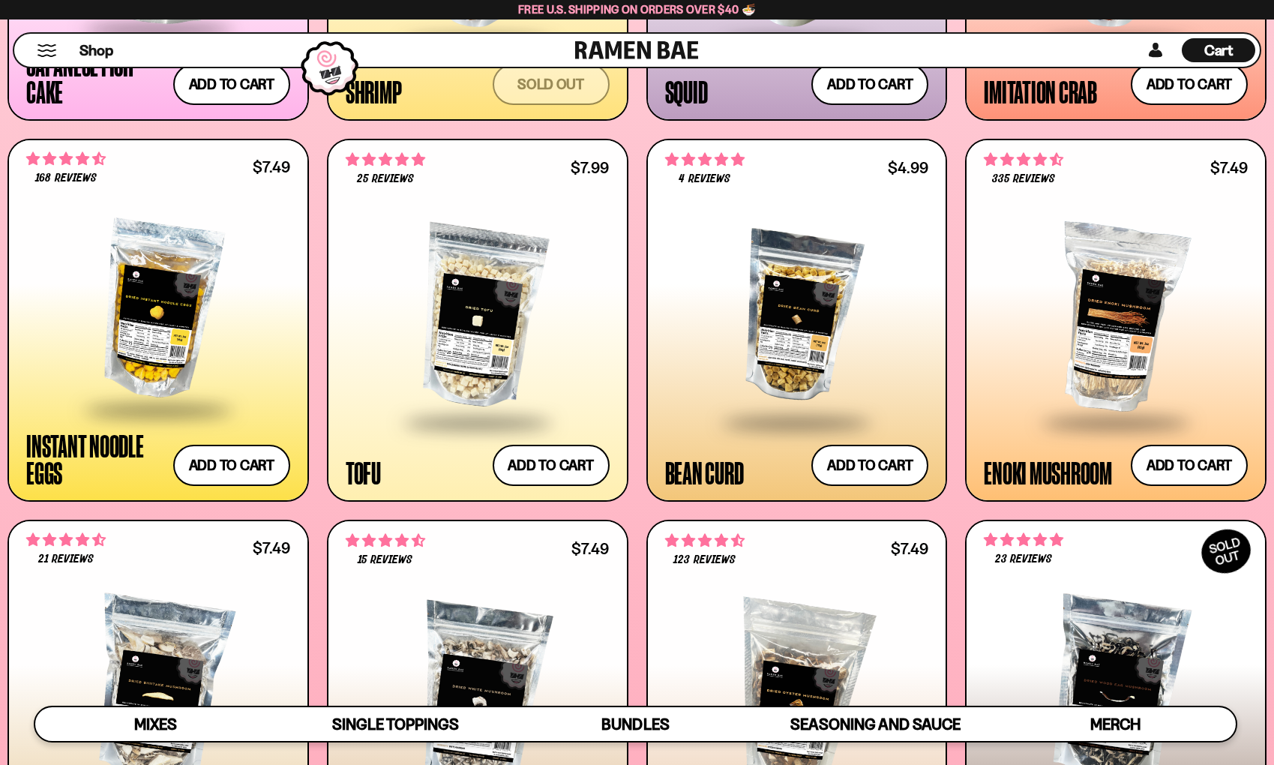
scroll to position [1781, 0]
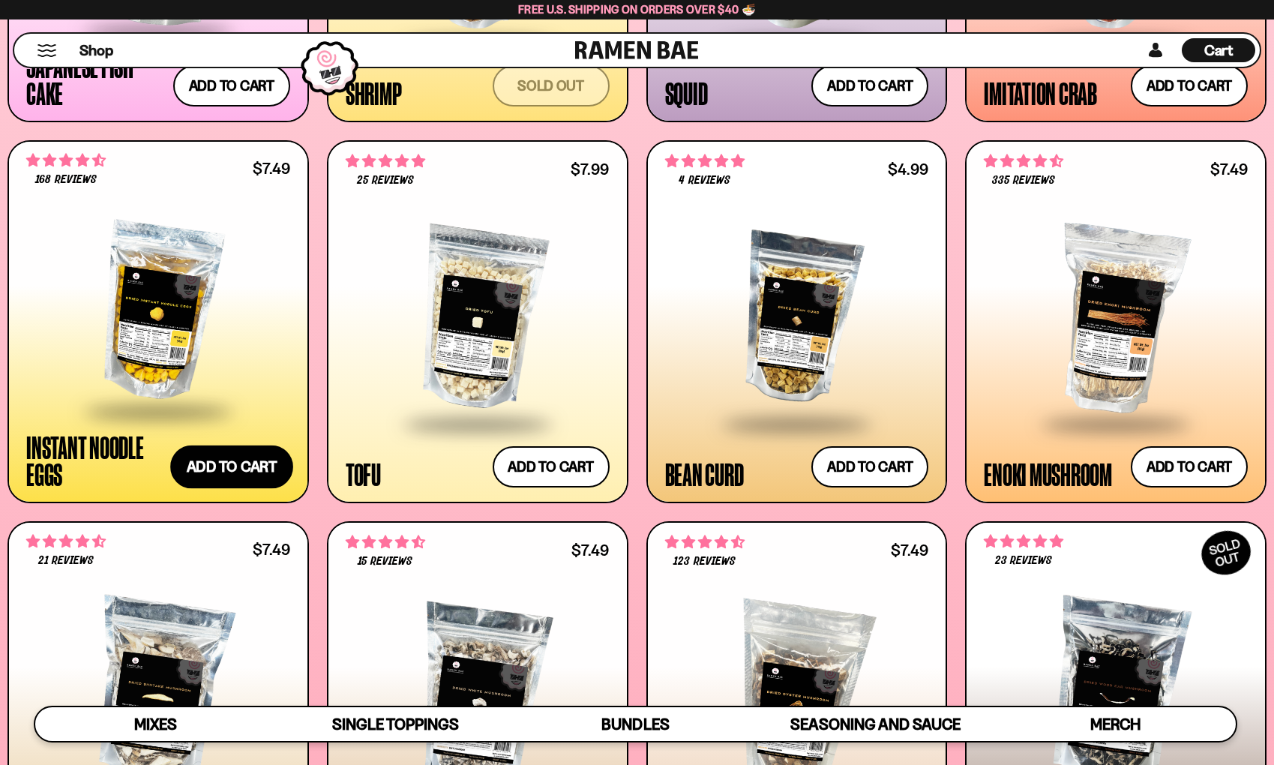
click at [243, 469] on button "Add to cart Add — Regular price $7.49 Regular price Sale price $7.49 Unit price…" at bounding box center [231, 466] width 123 height 43
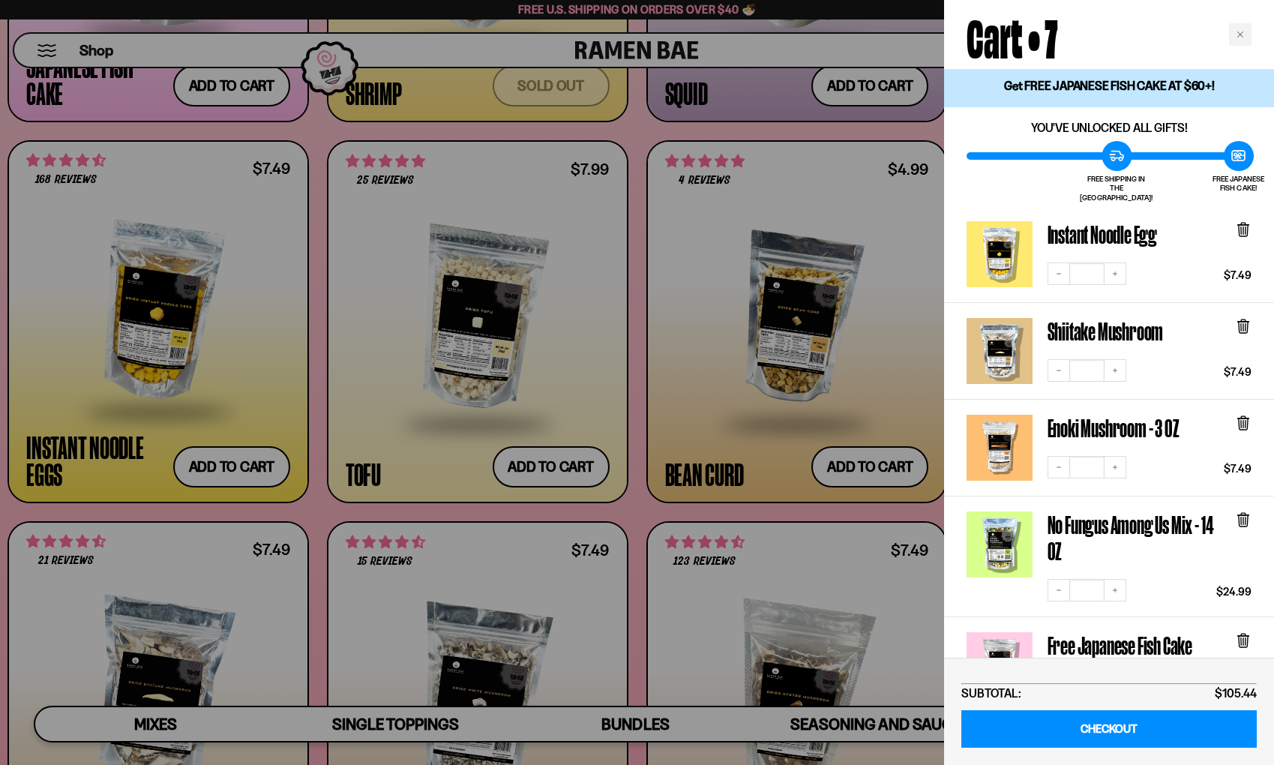
click at [328, 518] on div at bounding box center [637, 382] width 1274 height 765
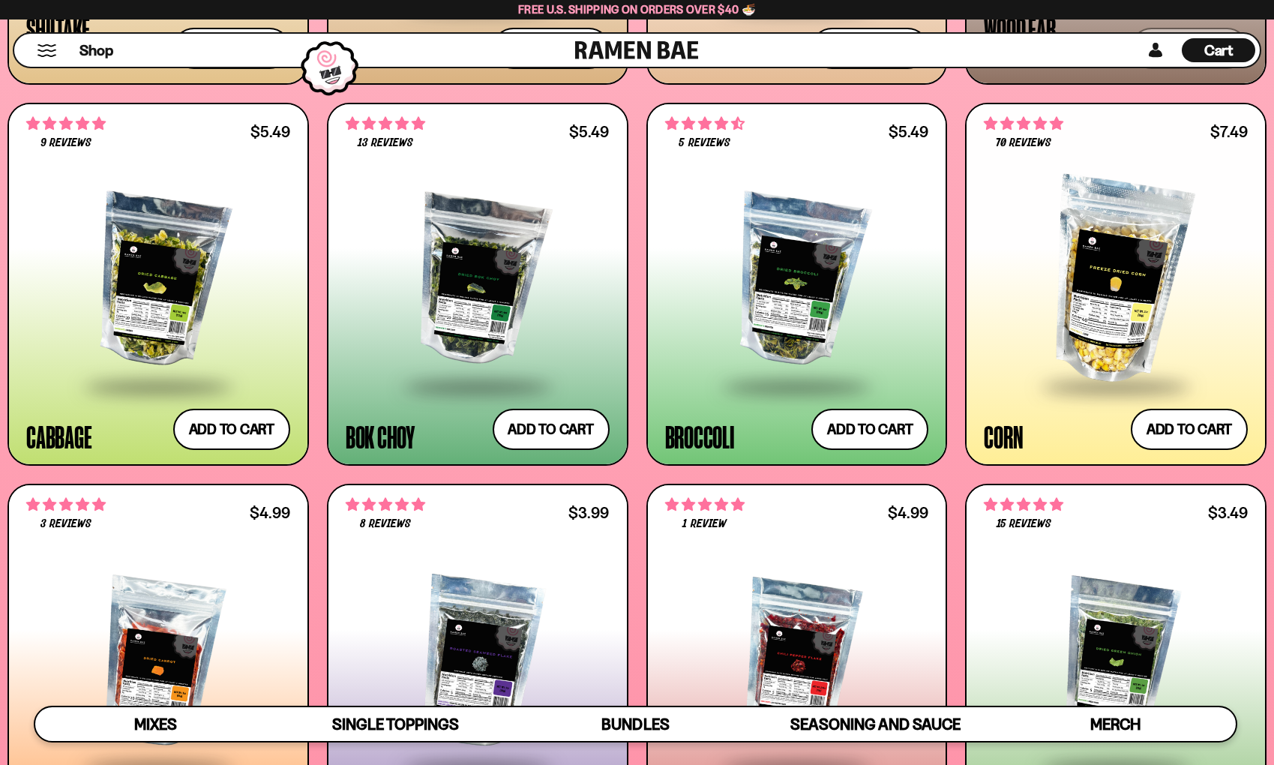
scroll to position [2578, 0]
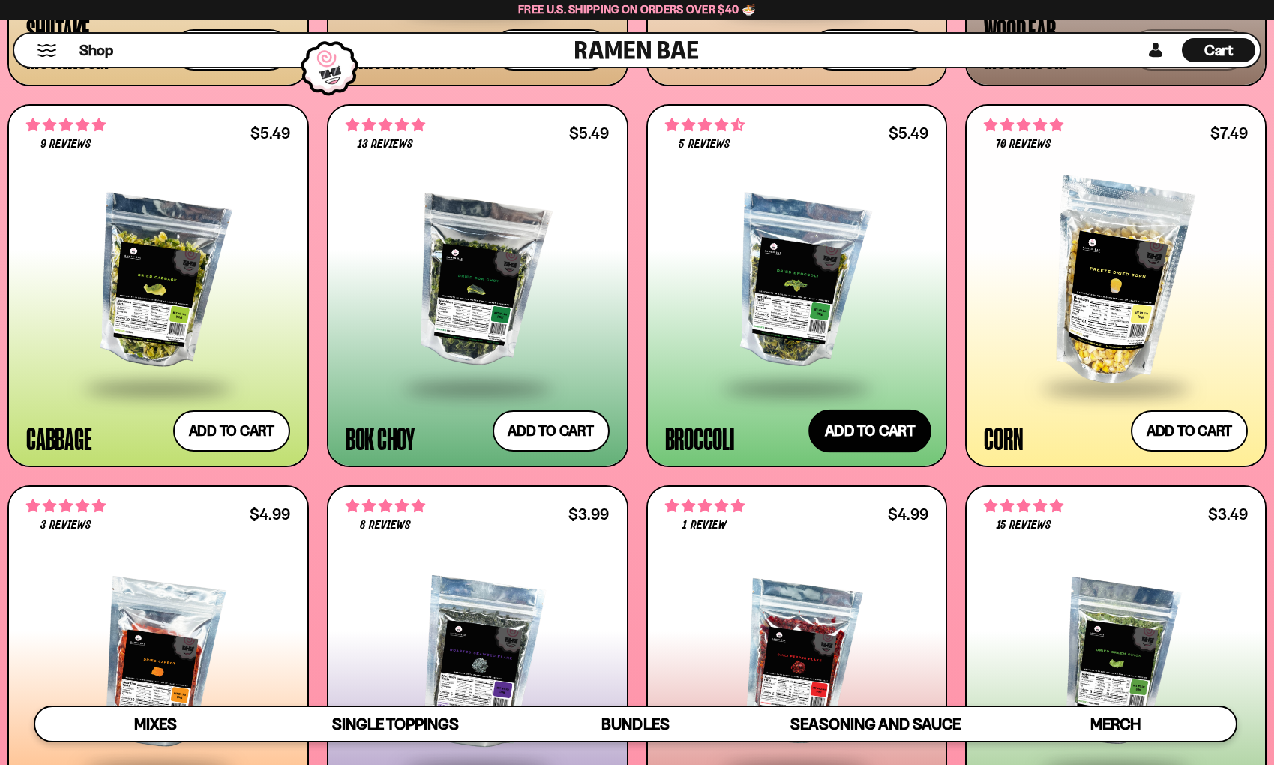
click at [890, 436] on button "Add to cart Add — Regular price $5.49 Regular price Sale price $5.49 Unit price…" at bounding box center [869, 430] width 123 height 43
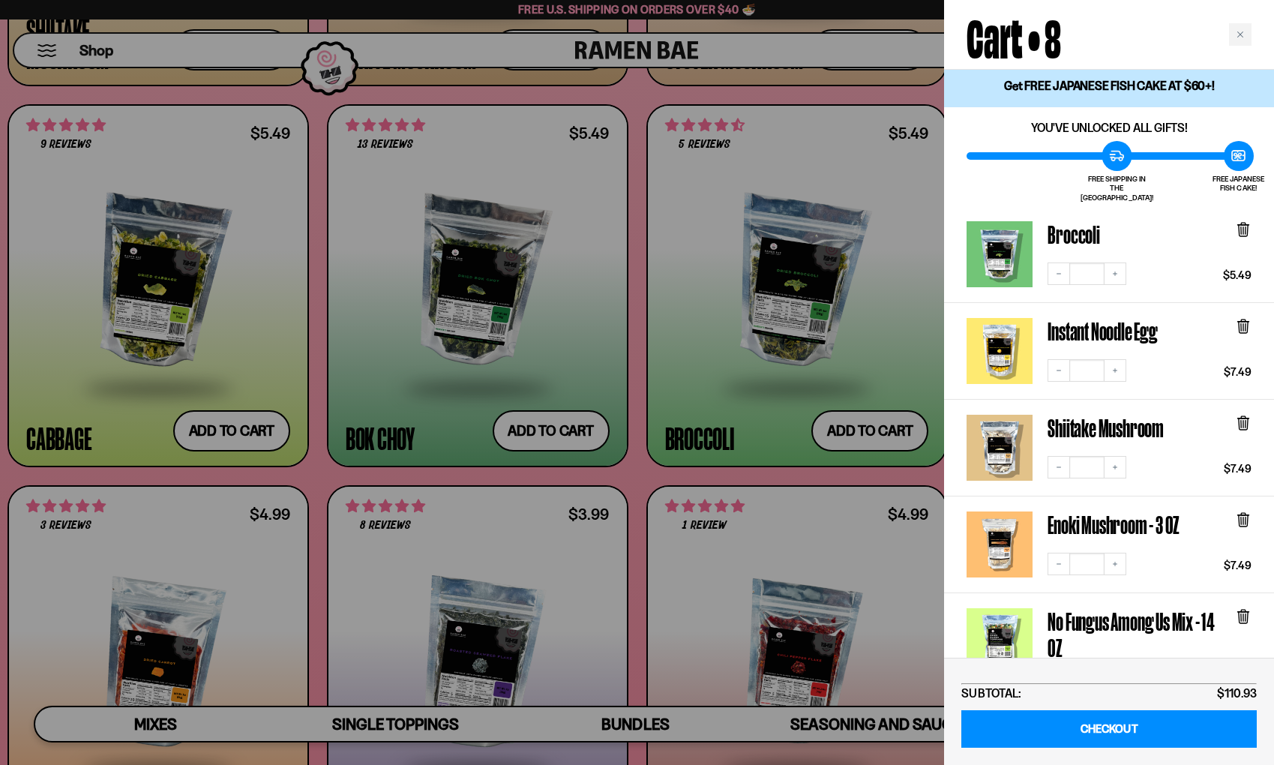
click at [445, 415] on div at bounding box center [637, 382] width 1274 height 765
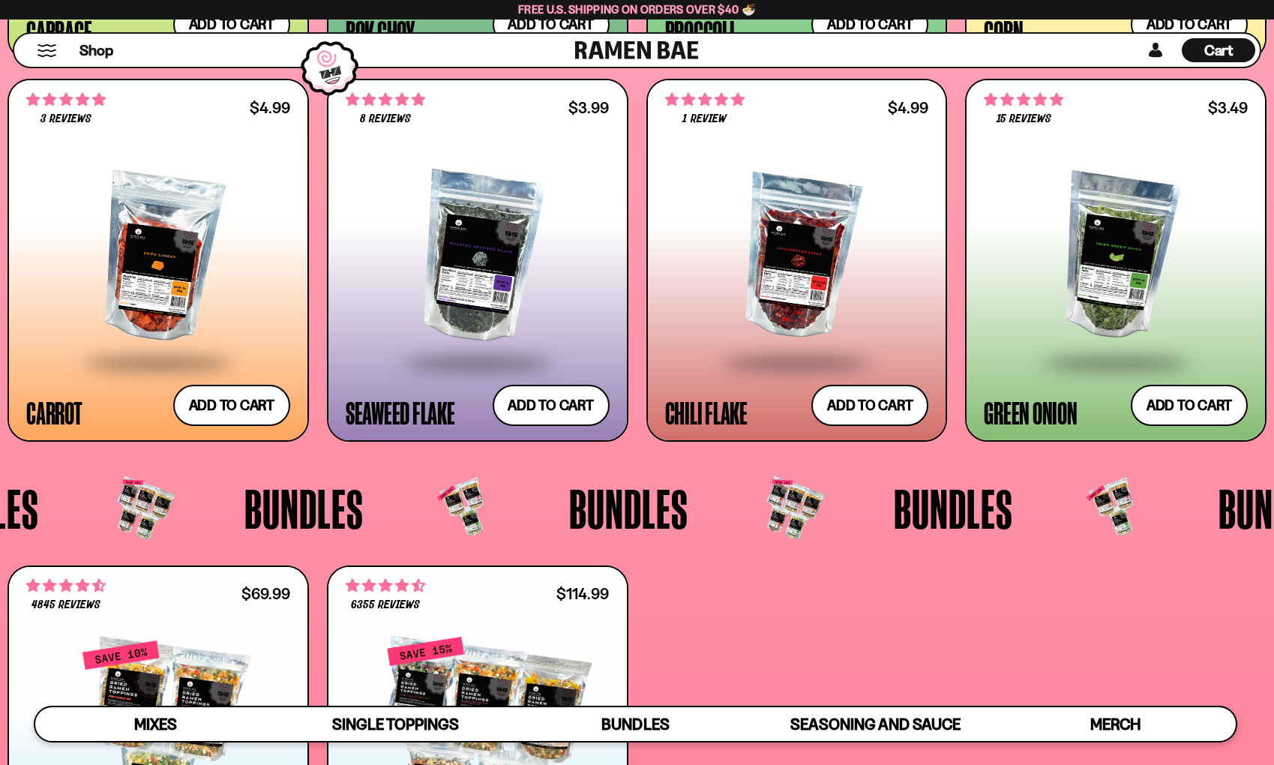
scroll to position [2988, 0]
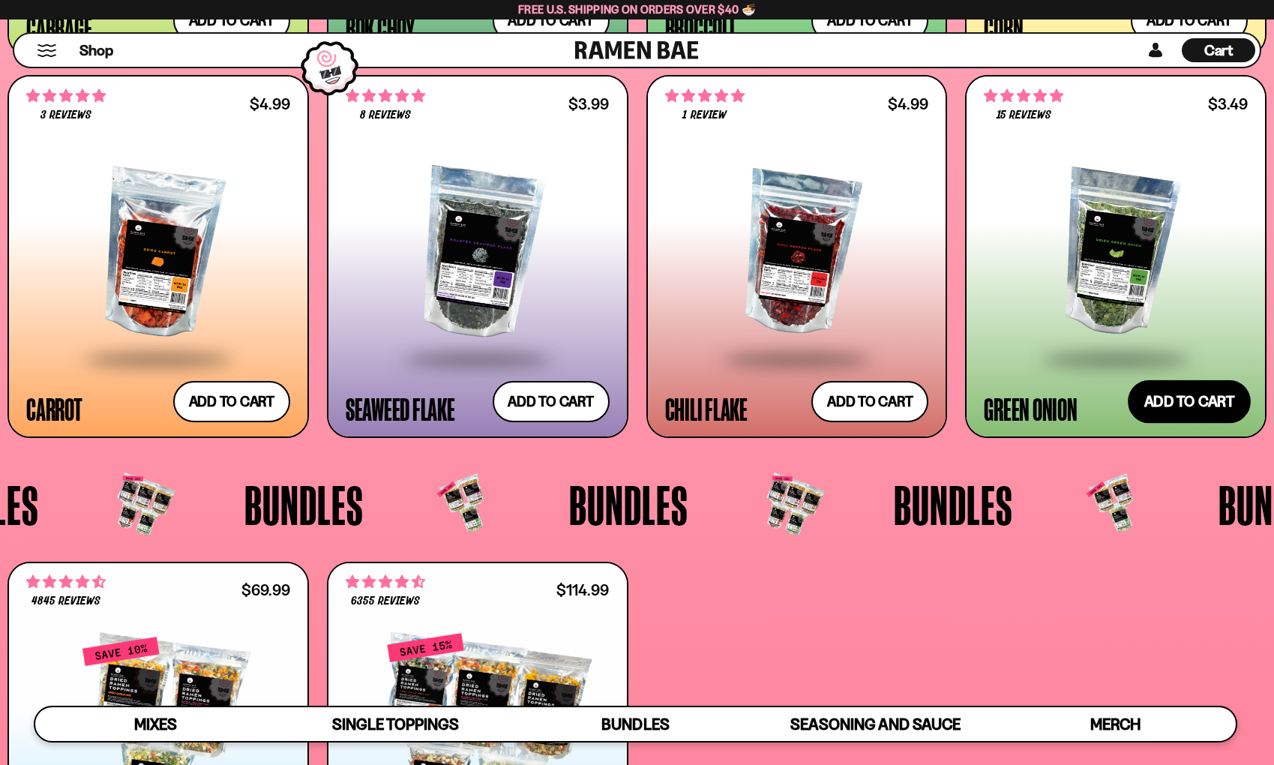
click at [1190, 382] on button "Add to cart Add — Regular price $3.49 Regular price Sale price $3.49 Unit price…" at bounding box center [1188, 400] width 123 height 43
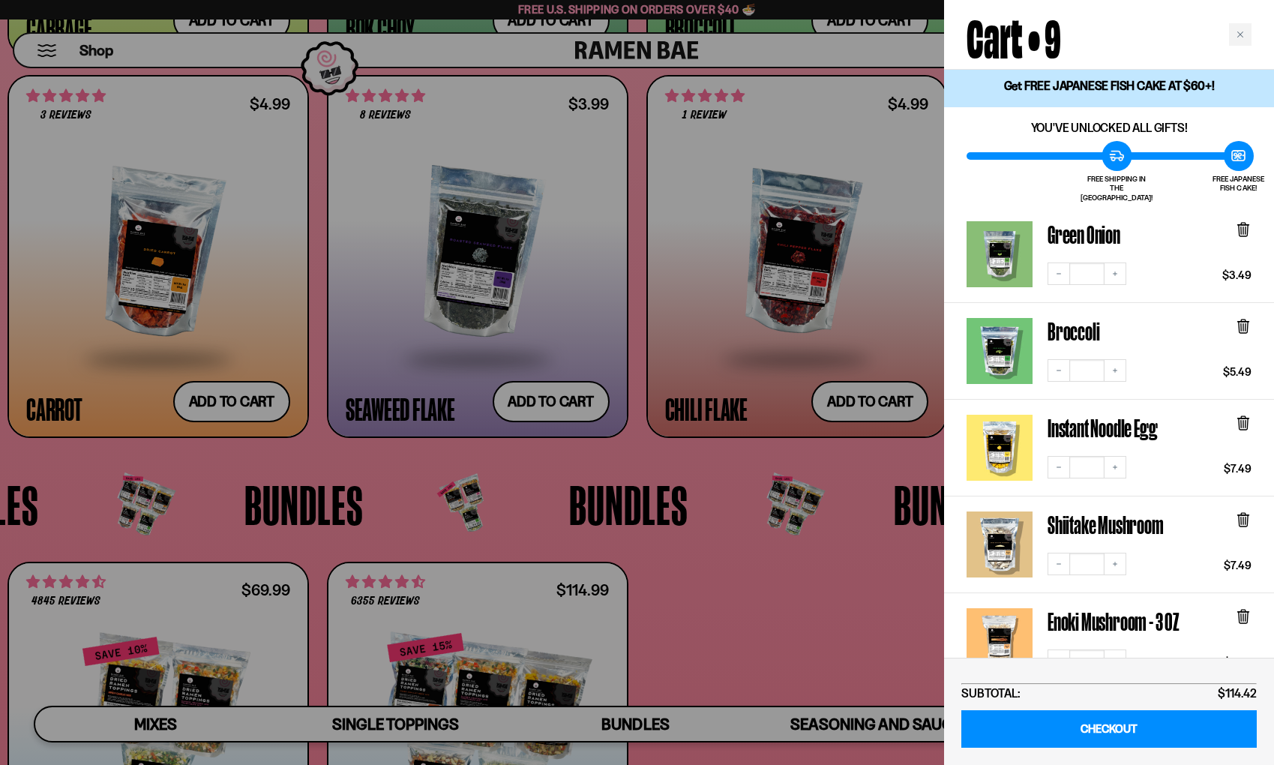
click at [687, 573] on div at bounding box center [637, 382] width 1274 height 765
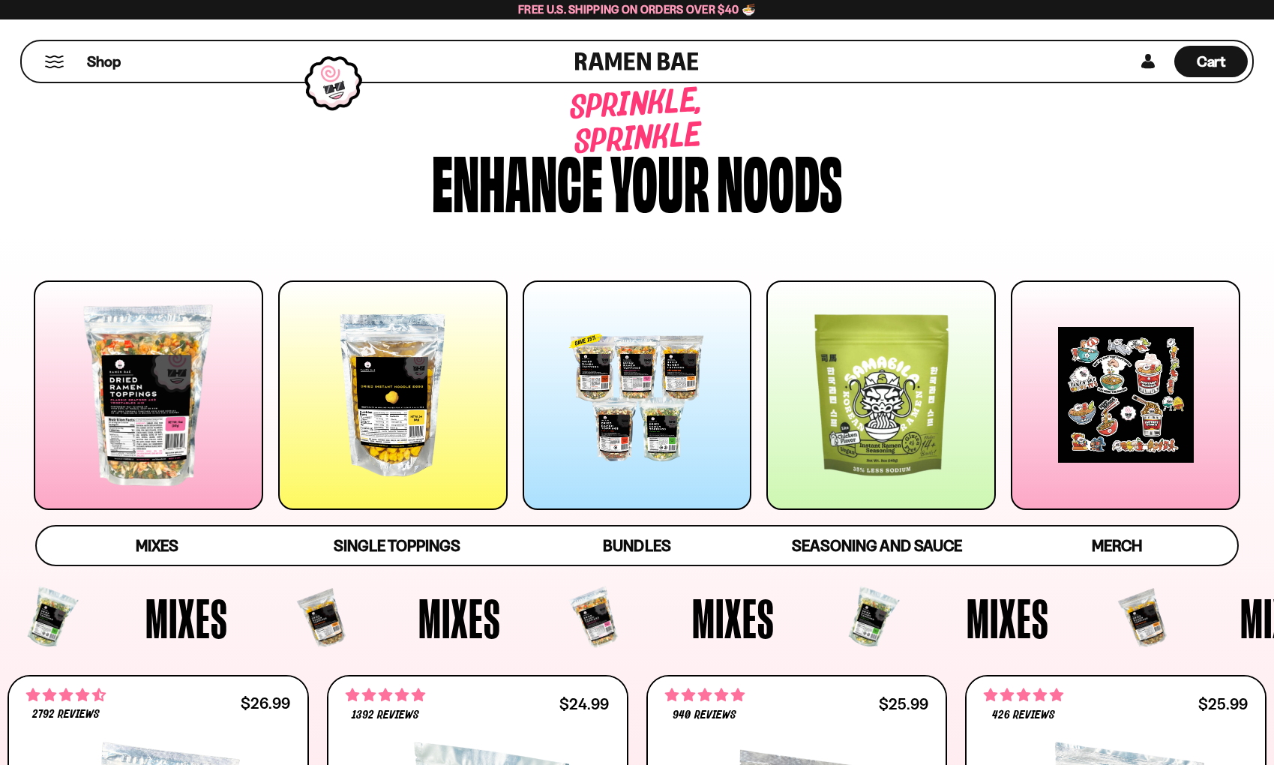
scroll to position [0, 0]
click at [1221, 58] on span "Cart" at bounding box center [1210, 61] width 29 height 18
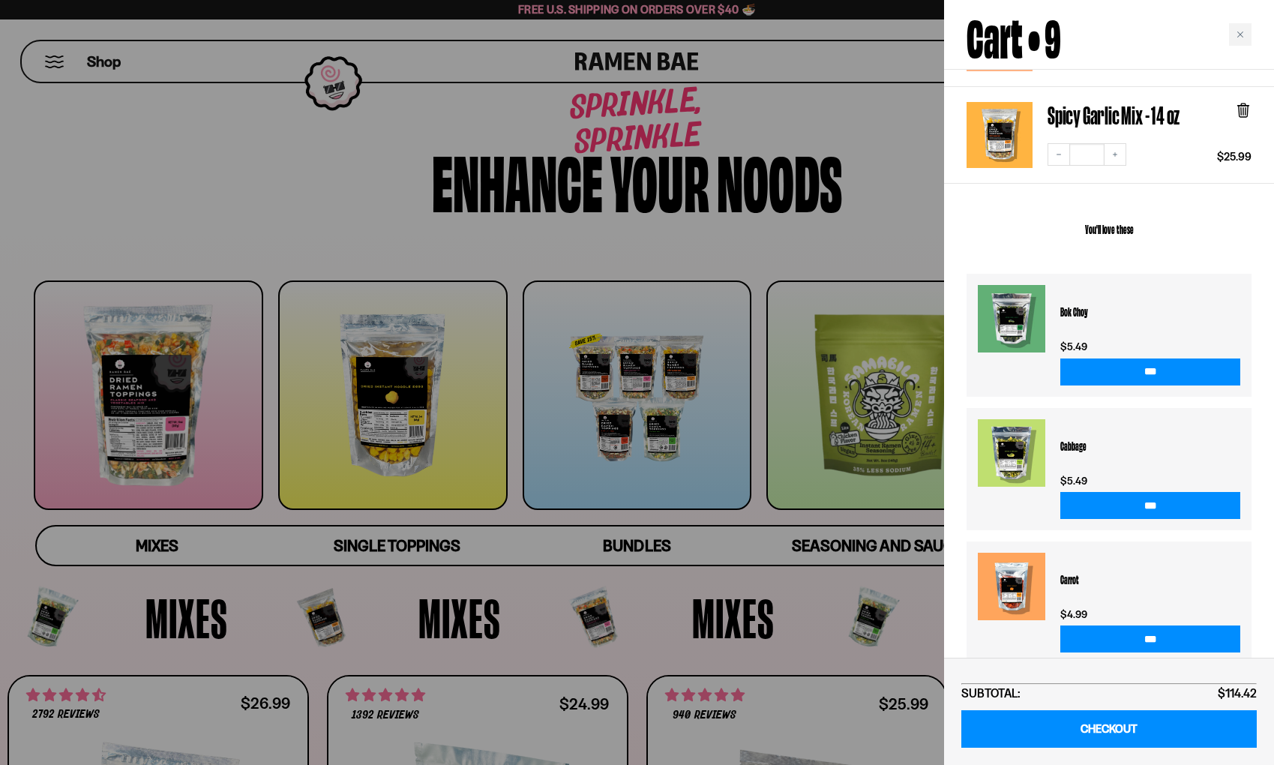
scroll to position [936, 0]
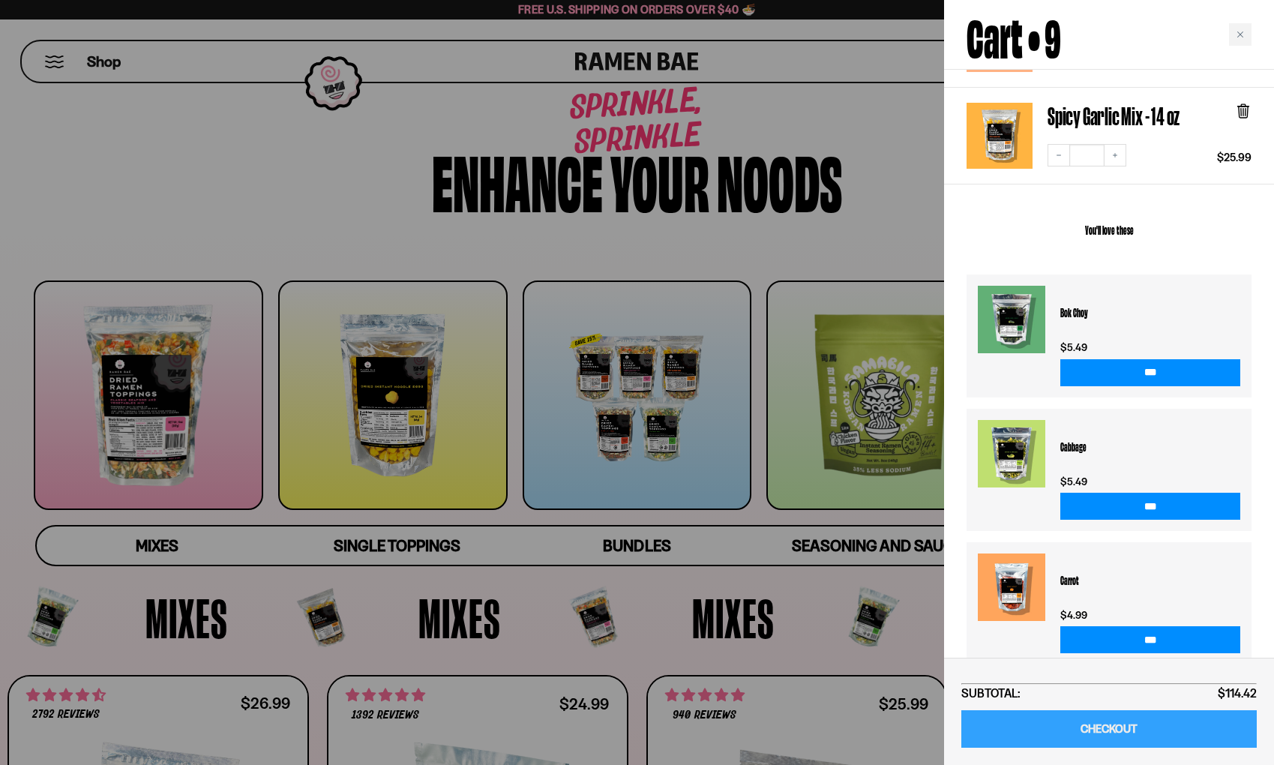
click at [1163, 732] on link "CHECKOUT" at bounding box center [1108, 729] width 295 height 38
